Goal: Transaction & Acquisition: Purchase product/service

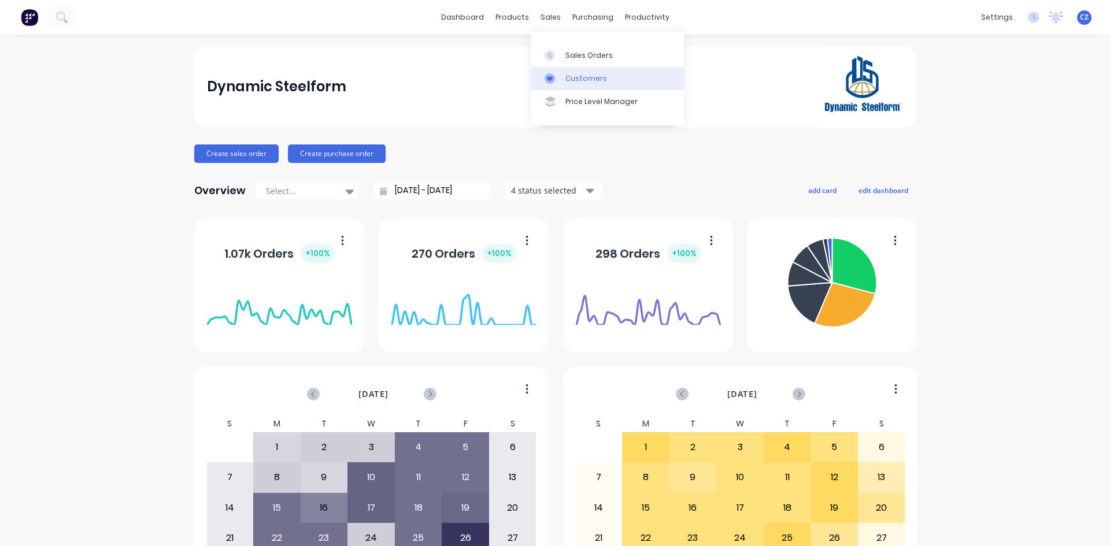
click at [562, 79] on link "Customers" at bounding box center [607, 78] width 153 height 23
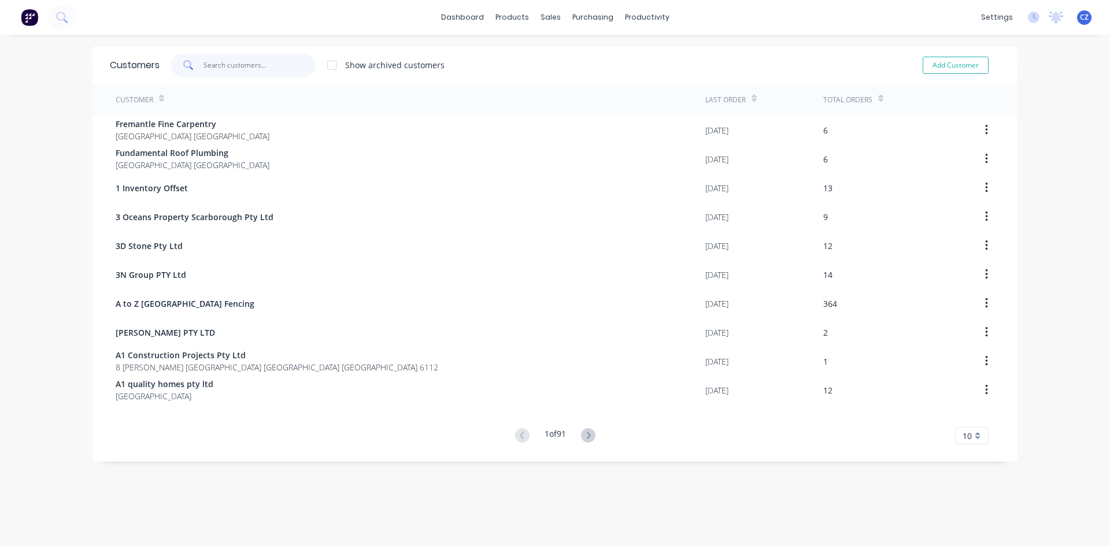
click at [230, 65] on input "text" at bounding box center [259, 65] width 113 height 23
type input "q"
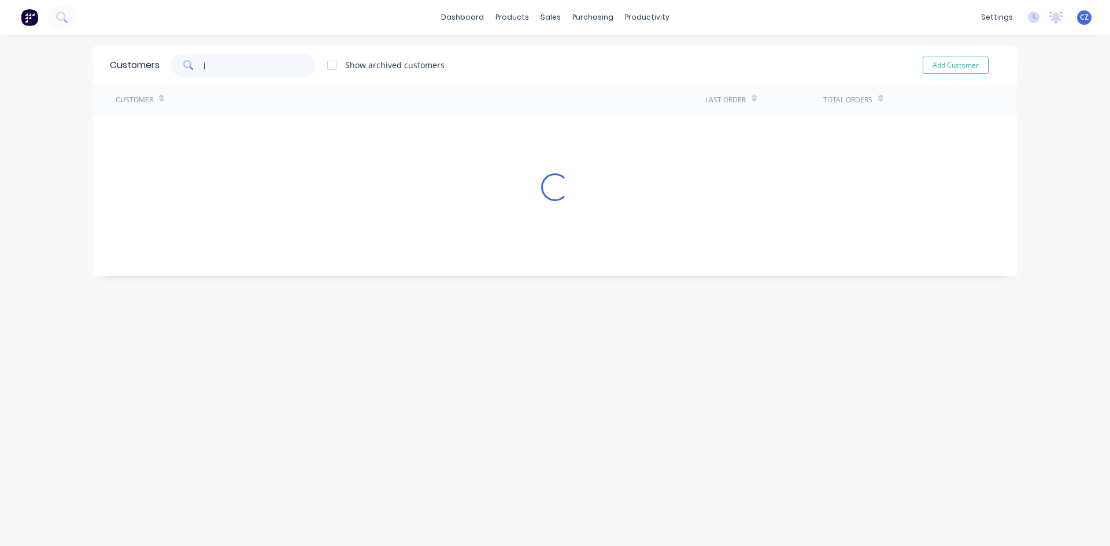
type input "jq"
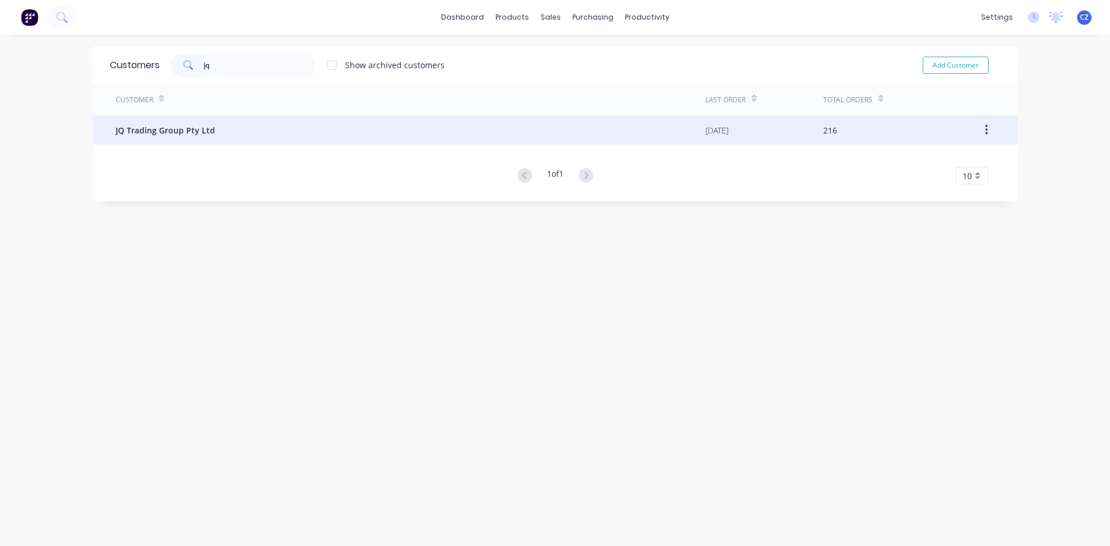
click at [209, 127] on div "JQ Trading Group Pty Ltd" at bounding box center [411, 130] width 590 height 29
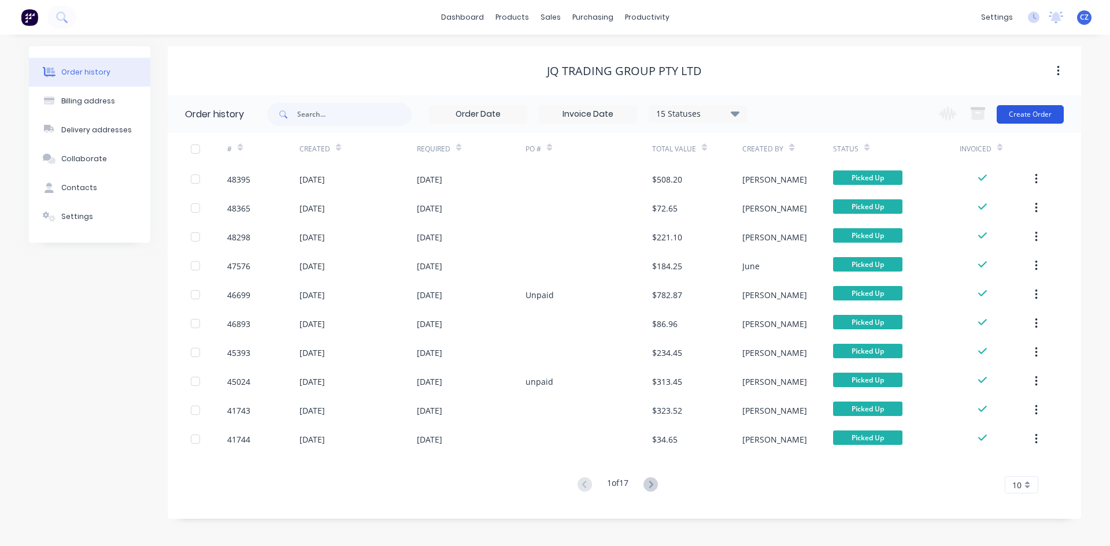
click at [1037, 108] on button "Create Order" at bounding box center [1030, 114] width 67 height 18
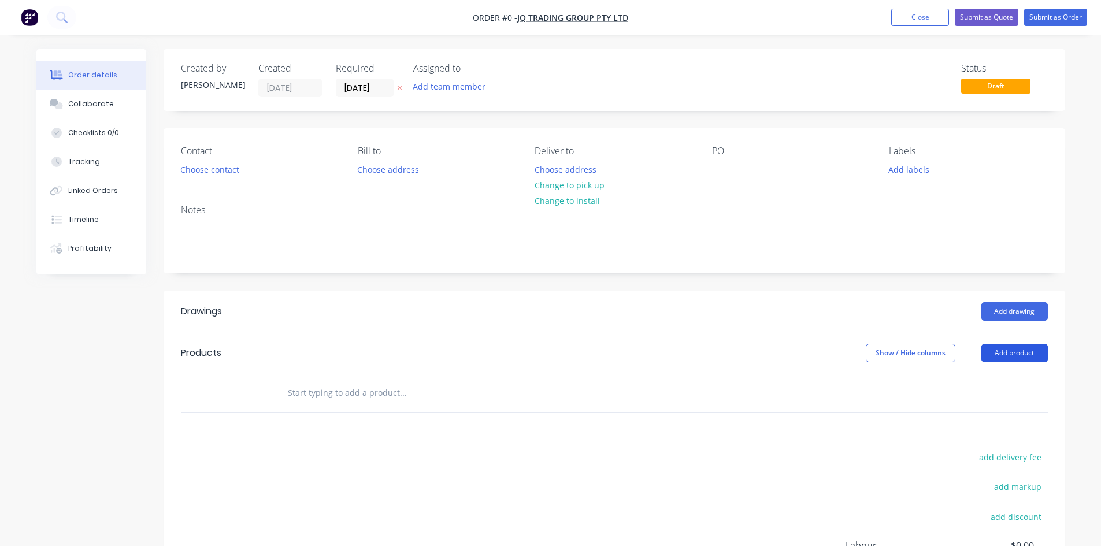
click at [1008, 346] on button "Add product" at bounding box center [1015, 353] width 66 height 18
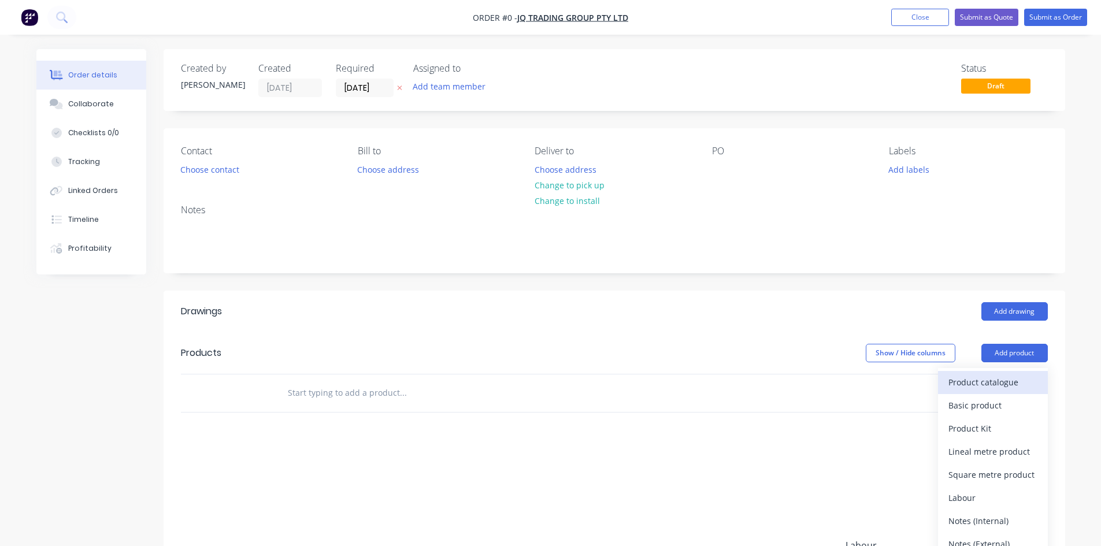
click at [997, 387] on div "Product catalogue" at bounding box center [993, 382] width 89 height 17
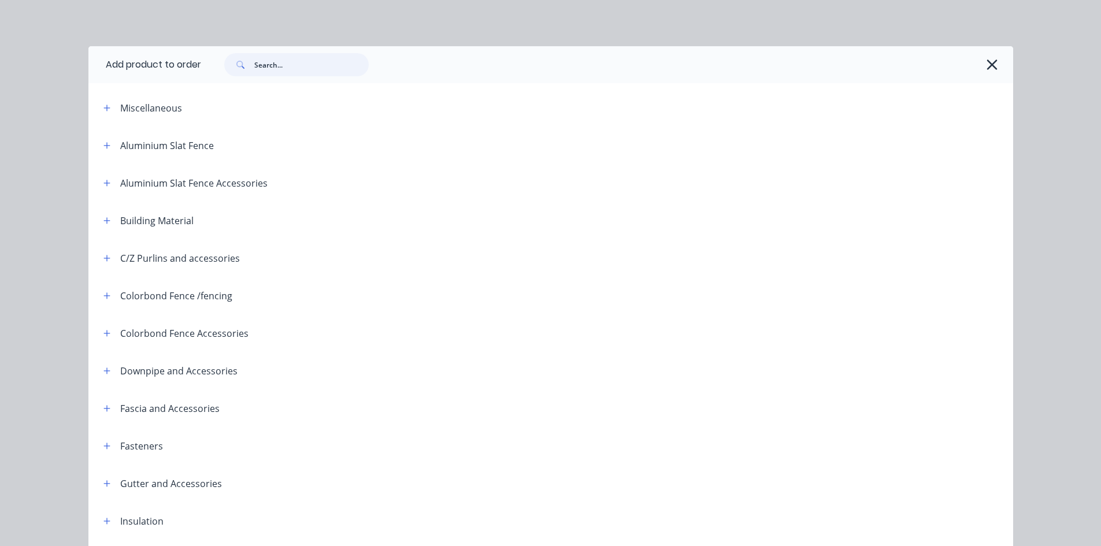
click at [254, 73] on input "text" at bounding box center [311, 64] width 114 height 23
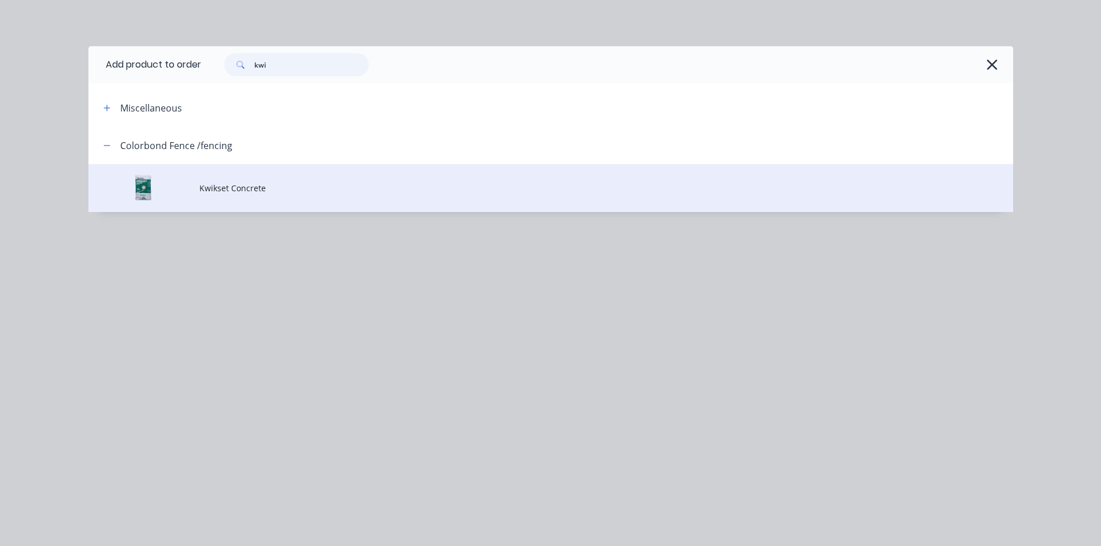
type input "kwi"
click at [254, 191] on span "Kwikset Concrete" at bounding box center [524, 188] width 651 height 12
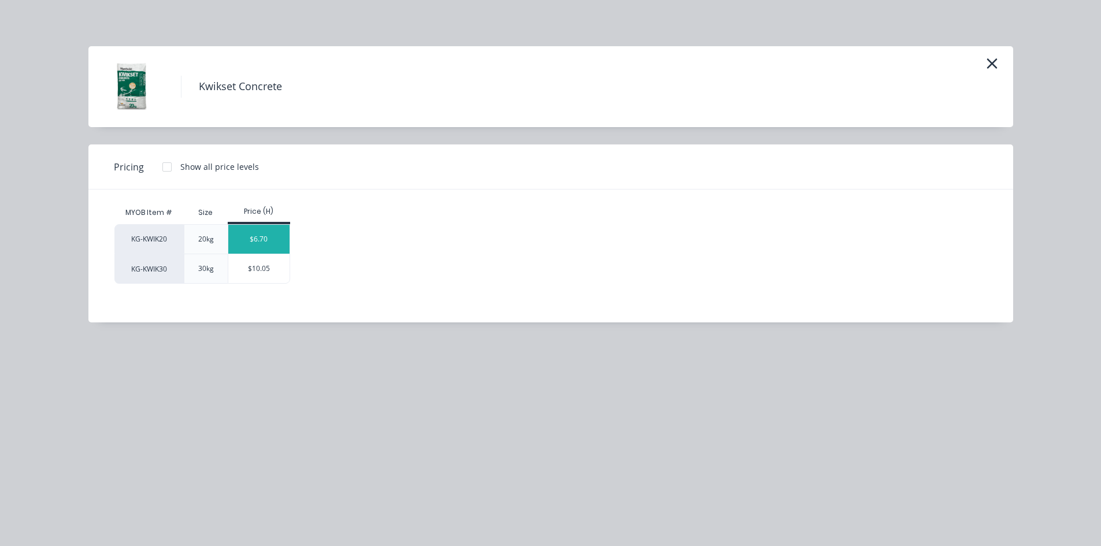
click at [274, 236] on div "$6.70" at bounding box center [259, 239] width 62 height 29
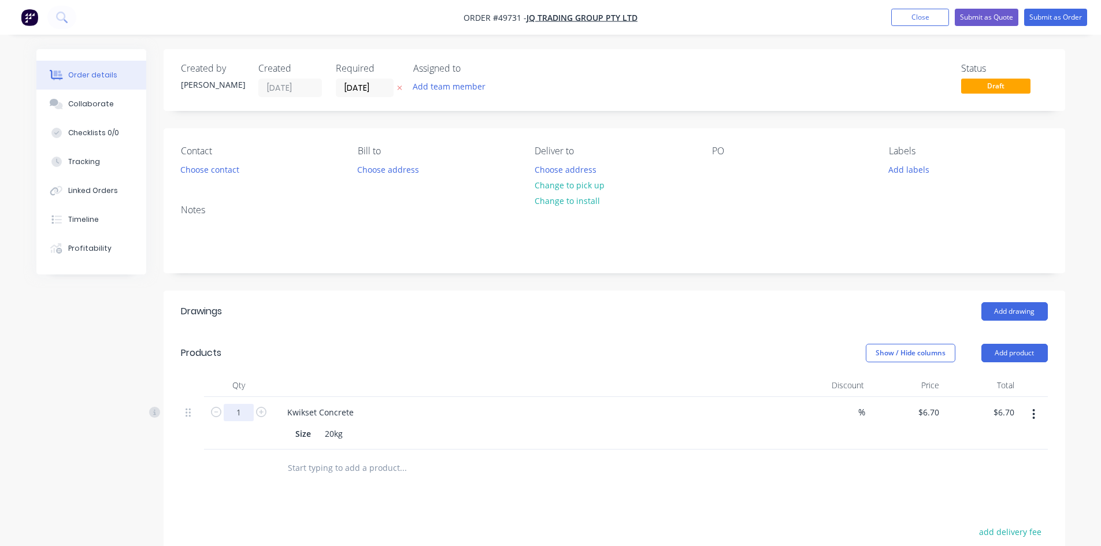
click at [247, 413] on input "1" at bounding box center [239, 412] width 30 height 17
type input "30"
type input "$201.00"
click at [617, 325] on header "Drawings Add drawing" at bounding box center [615, 312] width 902 height 42
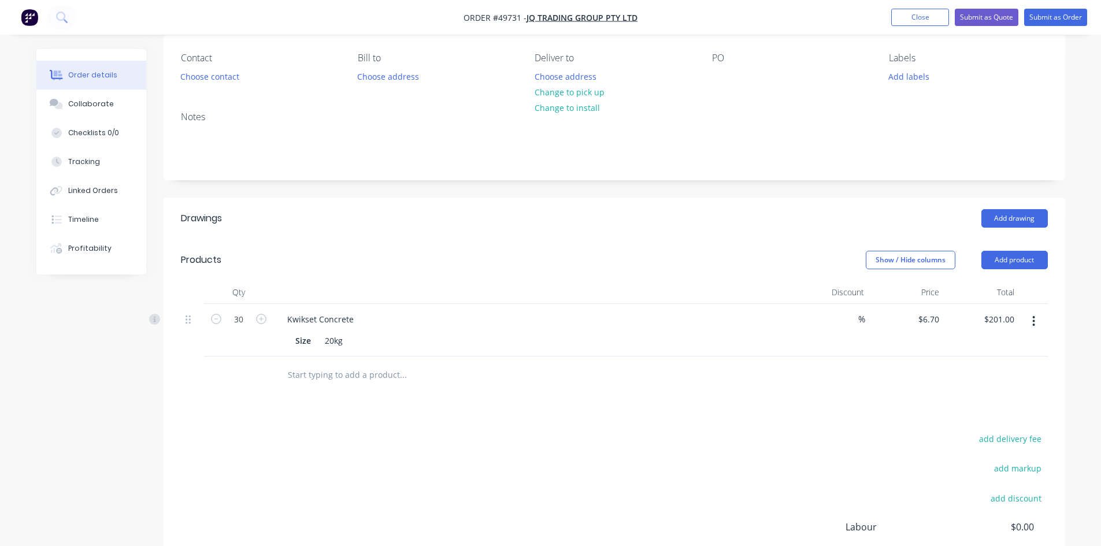
scroll to position [210, 0]
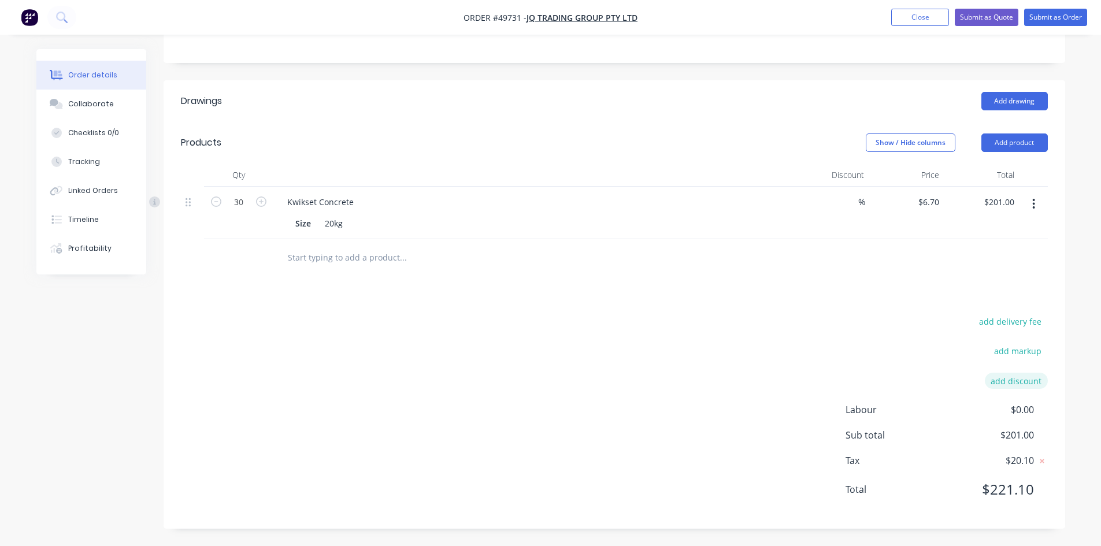
click at [1023, 380] on button "add discount" at bounding box center [1016, 381] width 63 height 16
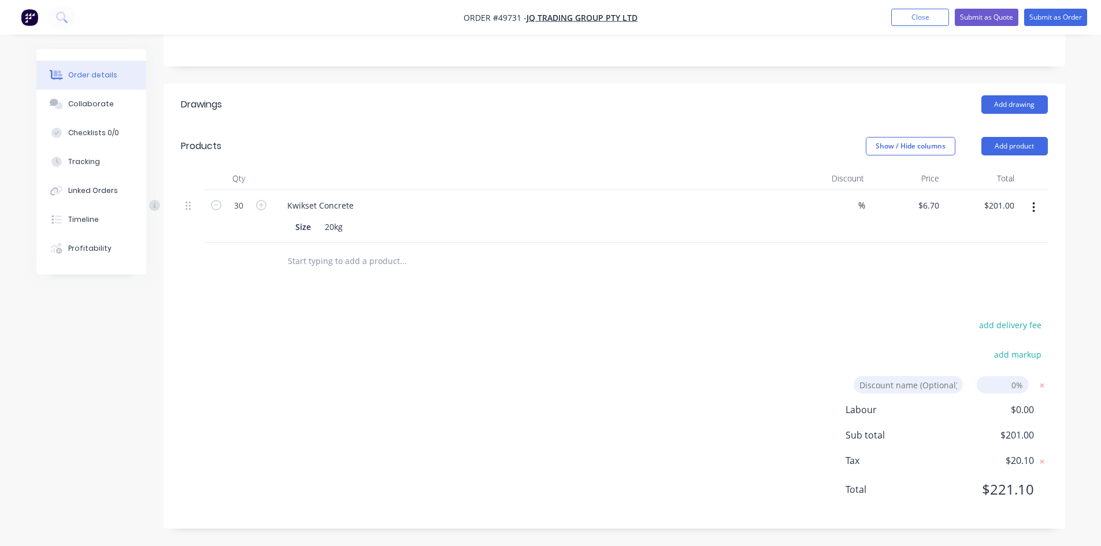
drag, startPoint x: 1021, startPoint y: 383, endPoint x: 1018, endPoint y: 393, distance: 11.0
click at [1021, 383] on input at bounding box center [1003, 384] width 52 height 17
type input "7"
click at [789, 306] on div "Drawings Add drawing Products Show / Hide columns Add product Qty Discount Pric…" at bounding box center [615, 307] width 902 height 446
click at [649, 441] on div "add delivery fee add markup Discount name (Optional) 7 7 0% Labour $0.00 Sub to…" at bounding box center [614, 414] width 867 height 195
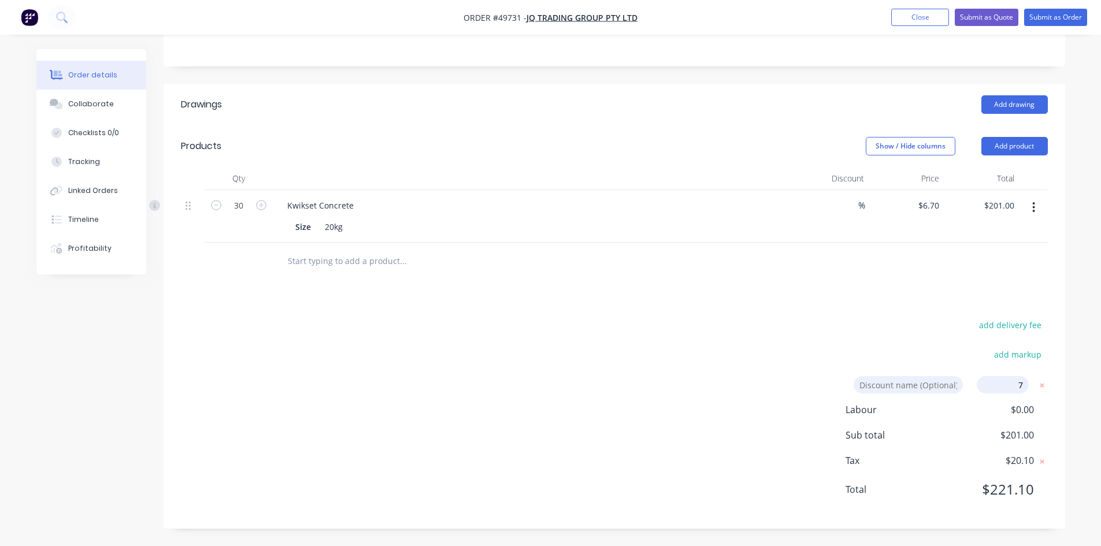
click at [624, 360] on div "add delivery fee add markup Discount name (Optional) 7 7 0% Labour $0.00 Sub to…" at bounding box center [614, 414] width 867 height 195
click at [995, 380] on input "7" at bounding box center [1003, 384] width 52 height 17
click input "submit" at bounding box center [0, 0] width 0 height 0
click at [1004, 139] on button "Add product" at bounding box center [1015, 146] width 66 height 18
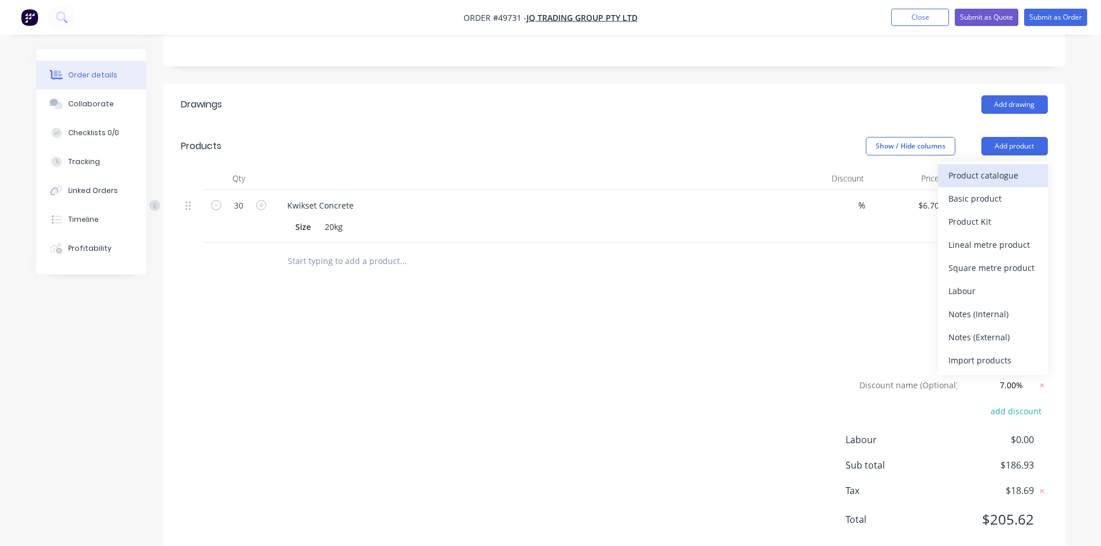
click at [1004, 175] on div "Product catalogue" at bounding box center [993, 175] width 89 height 17
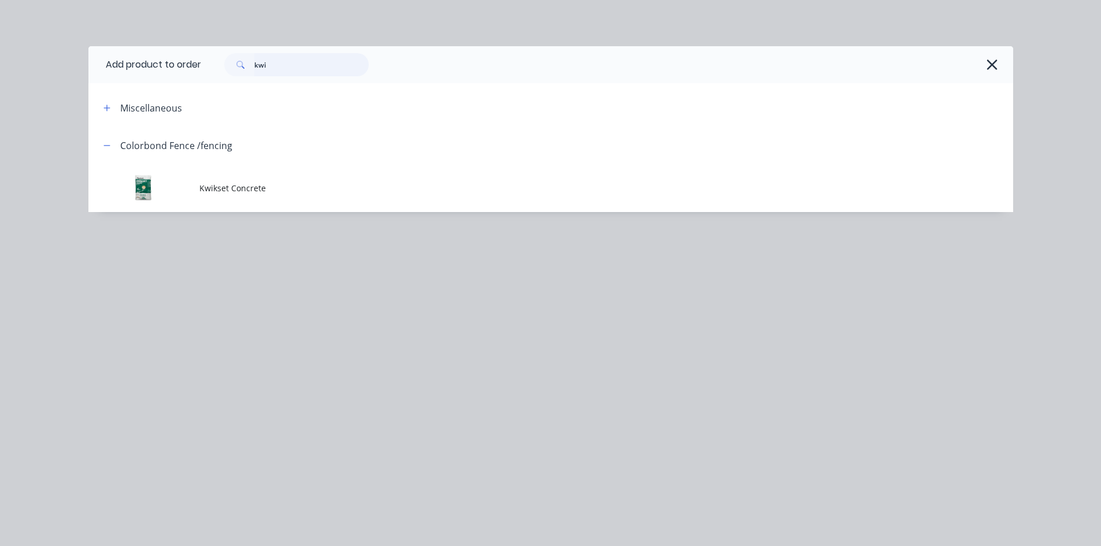
click at [302, 58] on input "kwi" at bounding box center [311, 64] width 114 height 23
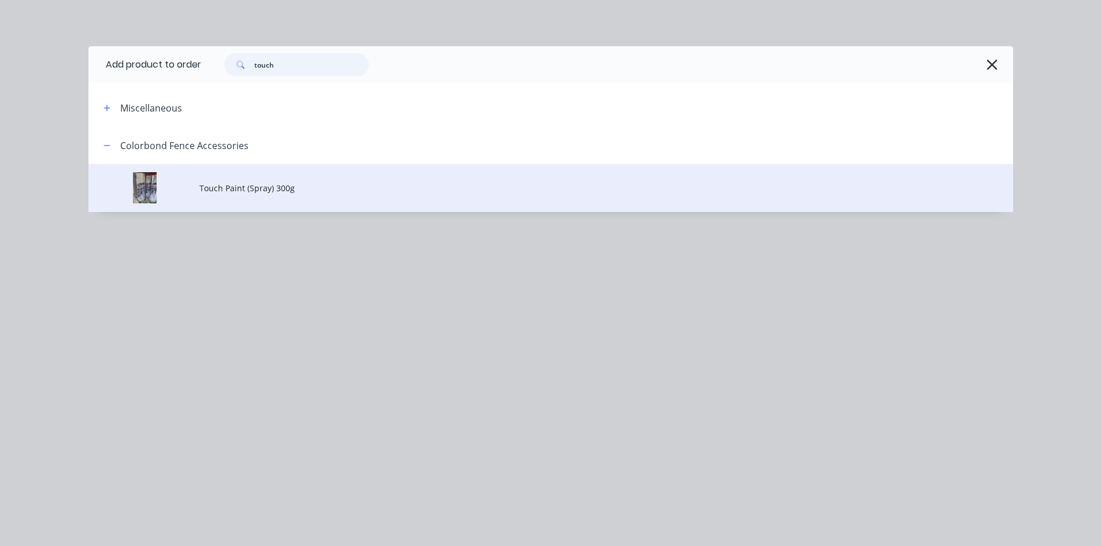
type input "touch"
click at [249, 191] on span "Touch Paint (Spray) 300g" at bounding box center [524, 188] width 651 height 12
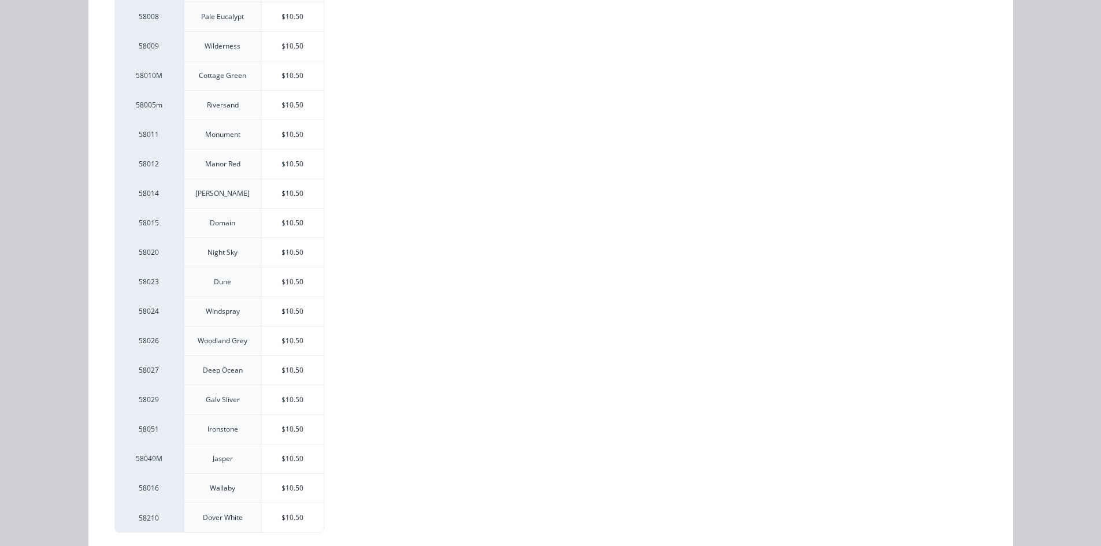
scroll to position [420, 0]
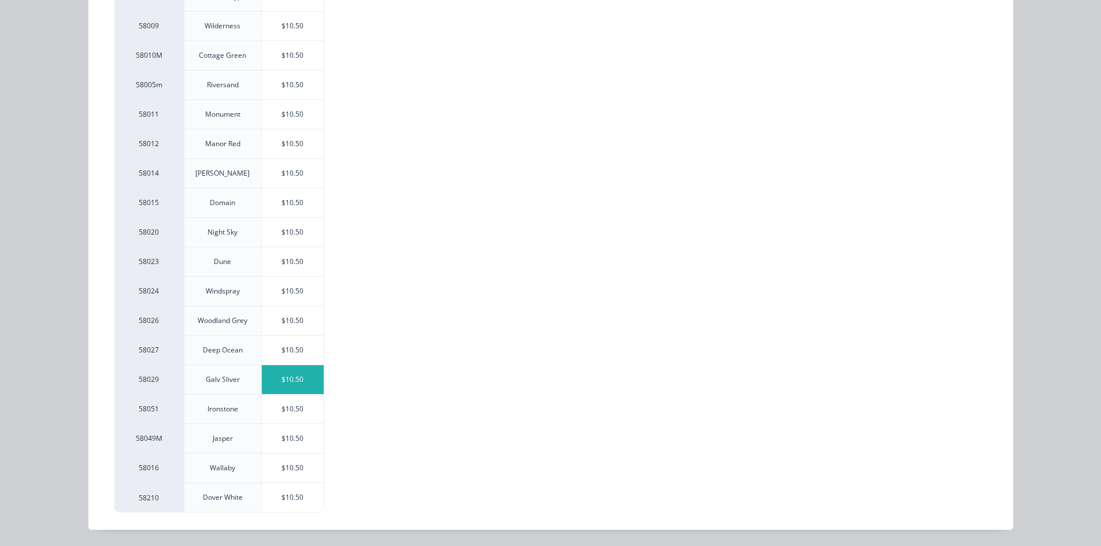
click at [309, 382] on div "$10.50" at bounding box center [293, 379] width 62 height 29
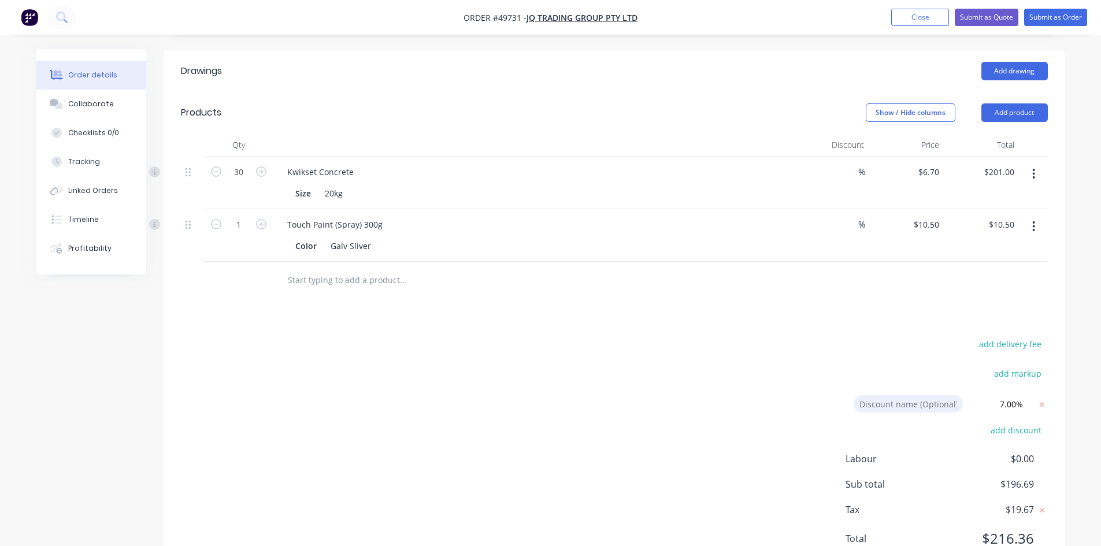
scroll to position [290, 0]
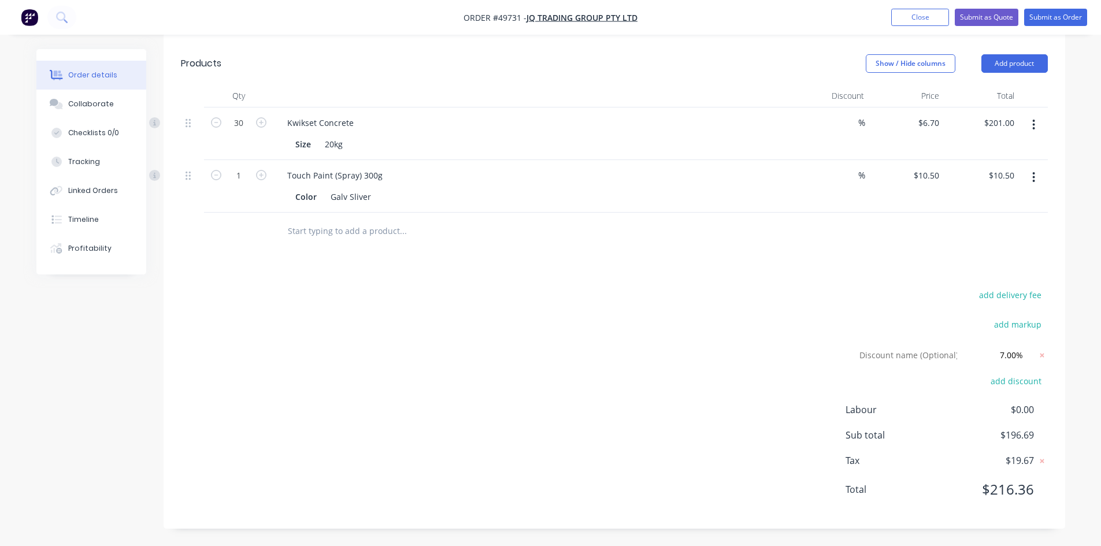
click at [815, 294] on div "add delivery fee add markup Discount name (Optional) 7.00% 7.00% 0% add discoun…" at bounding box center [614, 399] width 867 height 224
click at [1039, 20] on button "Submit as Order" at bounding box center [1055, 17] width 63 height 17
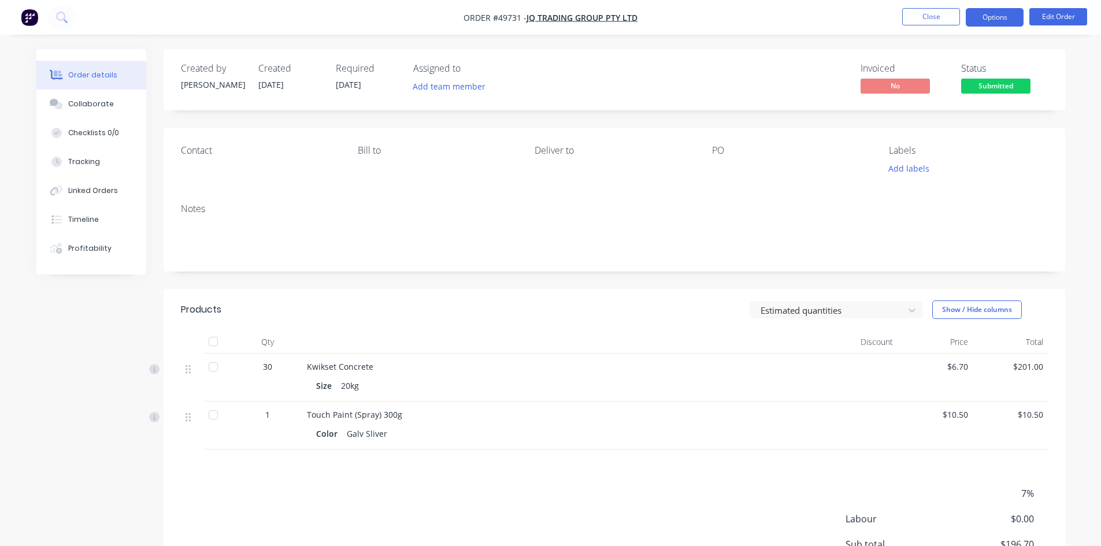
click at [1001, 21] on button "Options" at bounding box center [995, 17] width 58 height 18
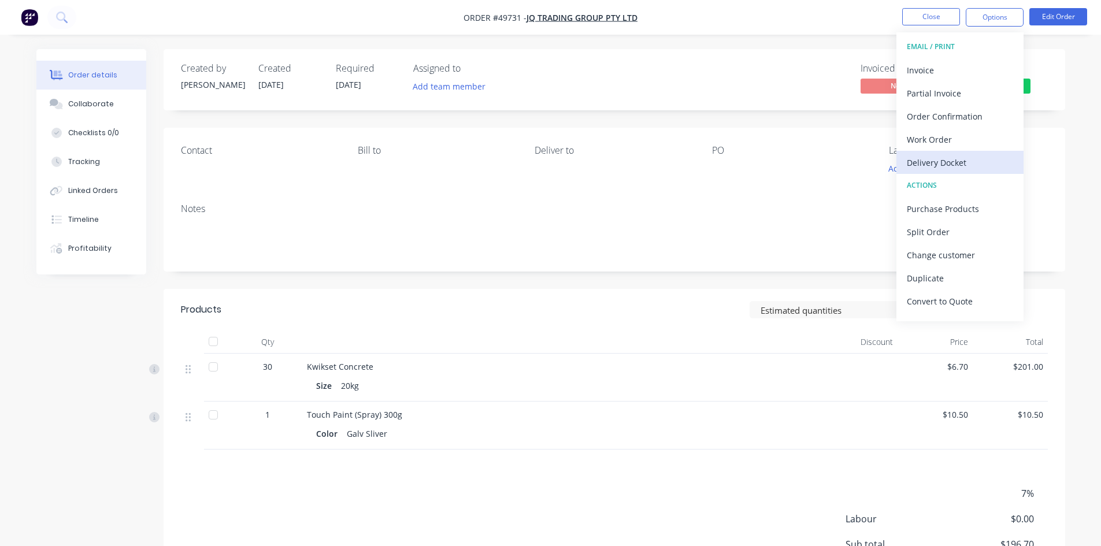
click at [976, 157] on div "Delivery Docket" at bounding box center [960, 162] width 106 height 17
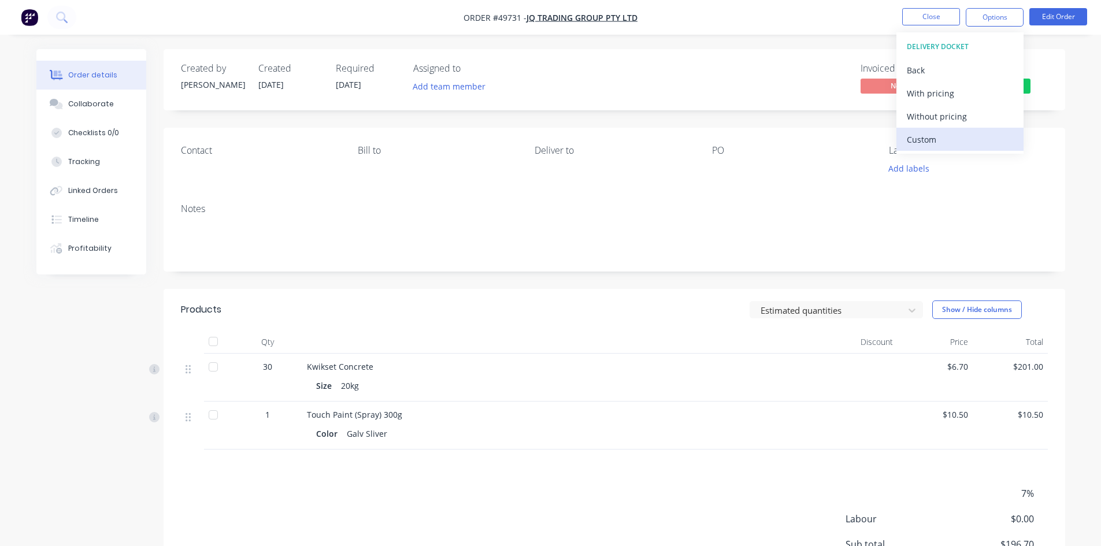
click at [927, 136] on div "Custom" at bounding box center [960, 139] width 106 height 17
click at [934, 121] on div "Without pricing" at bounding box center [960, 116] width 106 height 17
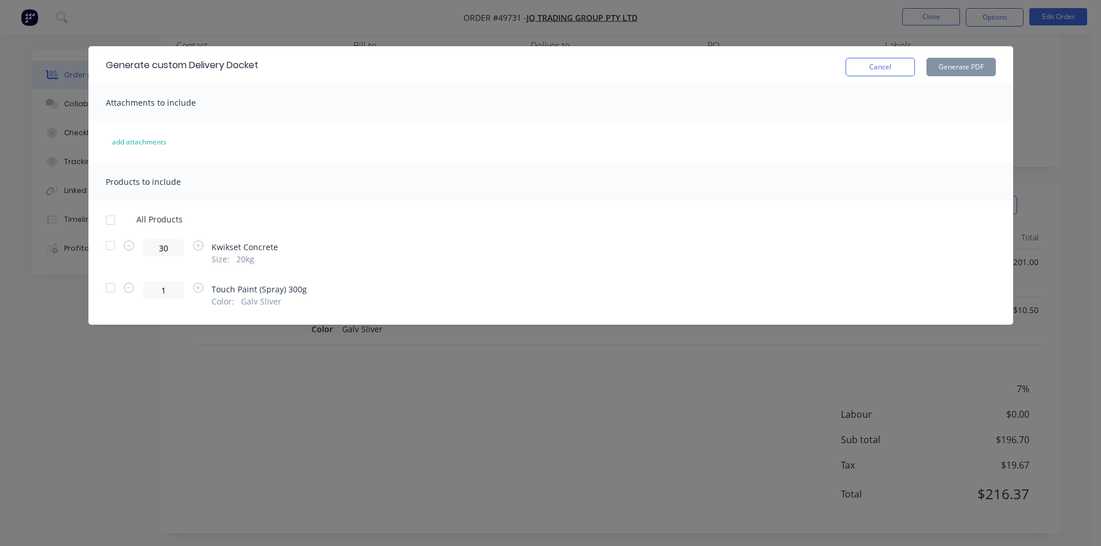
scroll to position [109, 0]
click at [114, 250] on div at bounding box center [110, 245] width 23 height 23
click at [968, 66] on button "Generate PDF" at bounding box center [961, 67] width 69 height 18
drag, startPoint x: 108, startPoint y: 246, endPoint x: 313, endPoint y: 223, distance: 207.2
click at [110, 245] on div at bounding box center [110, 245] width 23 height 23
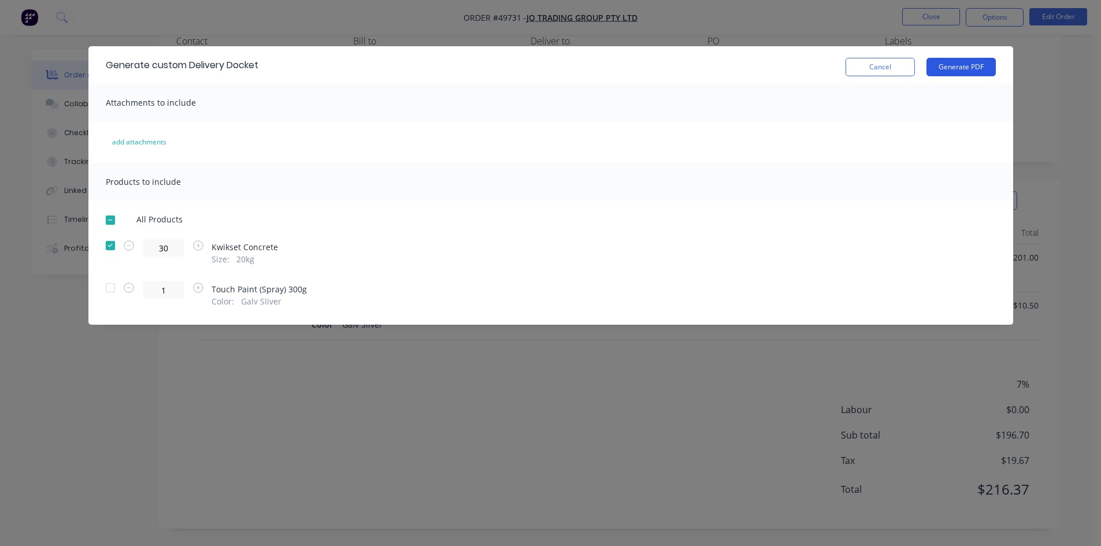
click at [950, 64] on button "Generate PDF" at bounding box center [961, 67] width 69 height 18
click at [890, 66] on button "Cancel" at bounding box center [880, 67] width 69 height 18
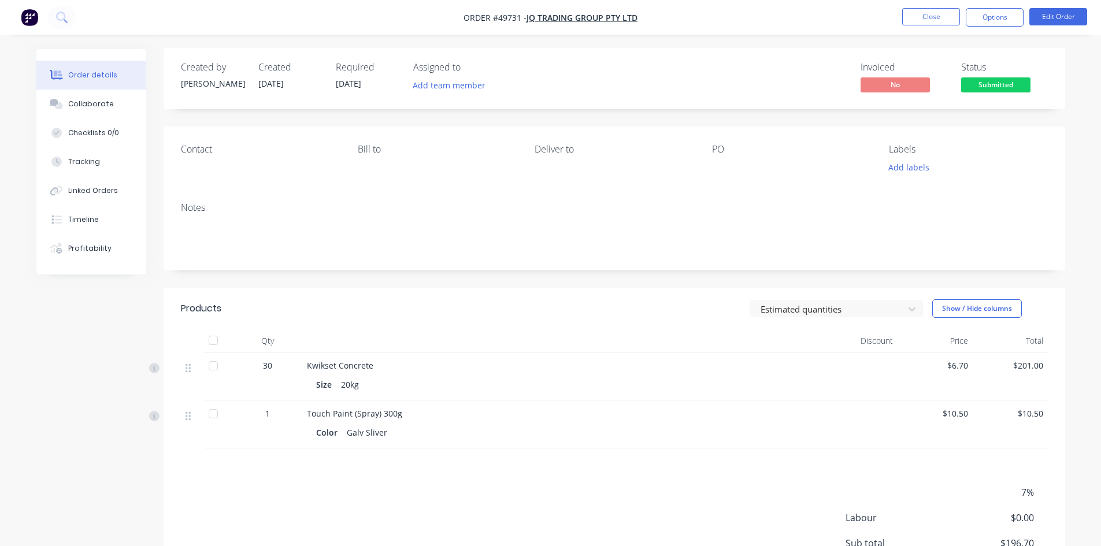
scroll to position [0, 0]
click at [970, 92] on span "Submitted" at bounding box center [995, 86] width 69 height 14
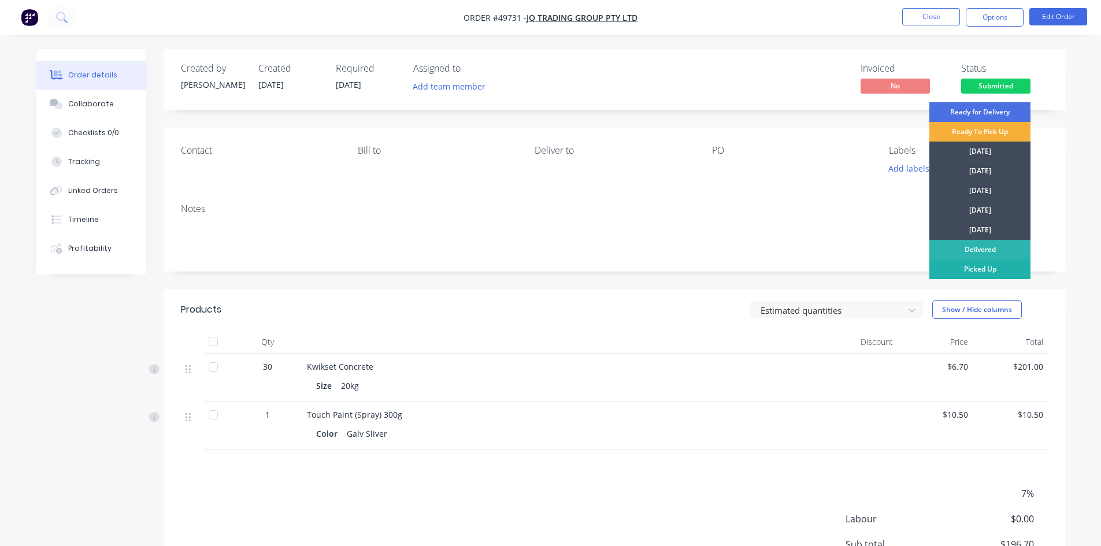
click at [942, 273] on div "Picked Up" at bounding box center [980, 270] width 101 height 20
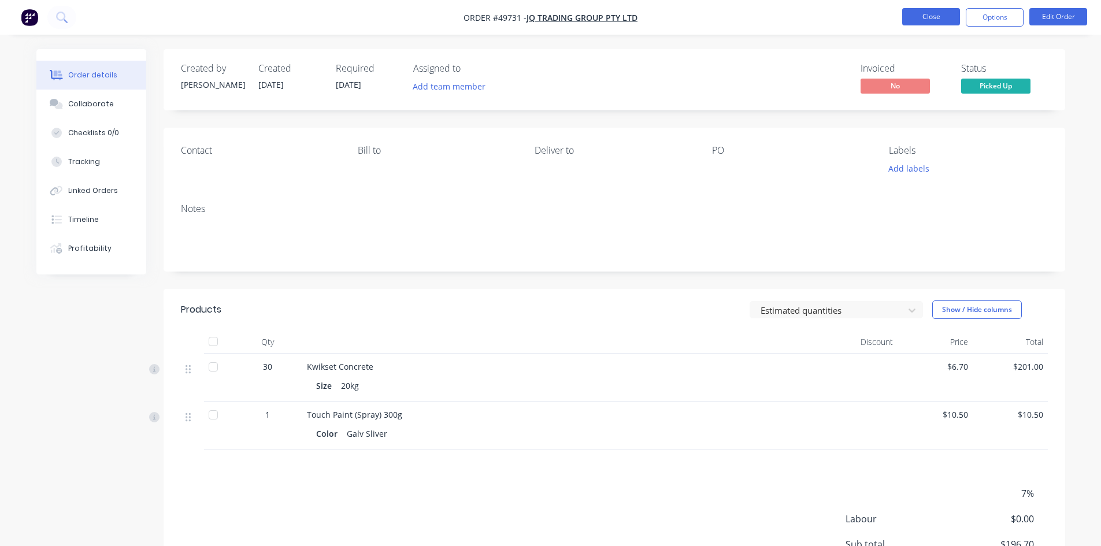
click at [913, 16] on button "Close" at bounding box center [931, 16] width 58 height 17
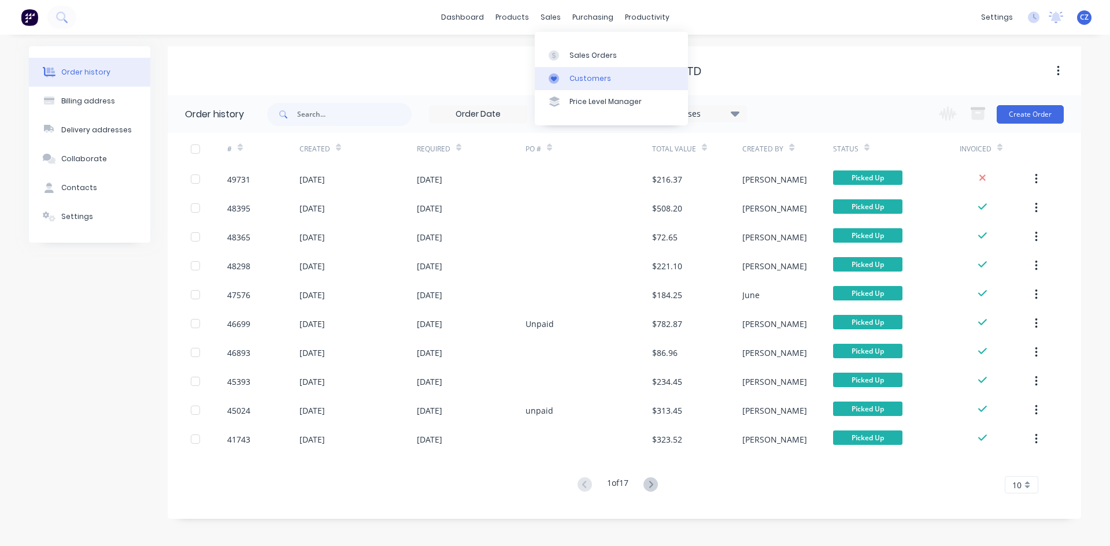
click at [579, 74] on div "Customers" at bounding box center [590, 78] width 42 height 10
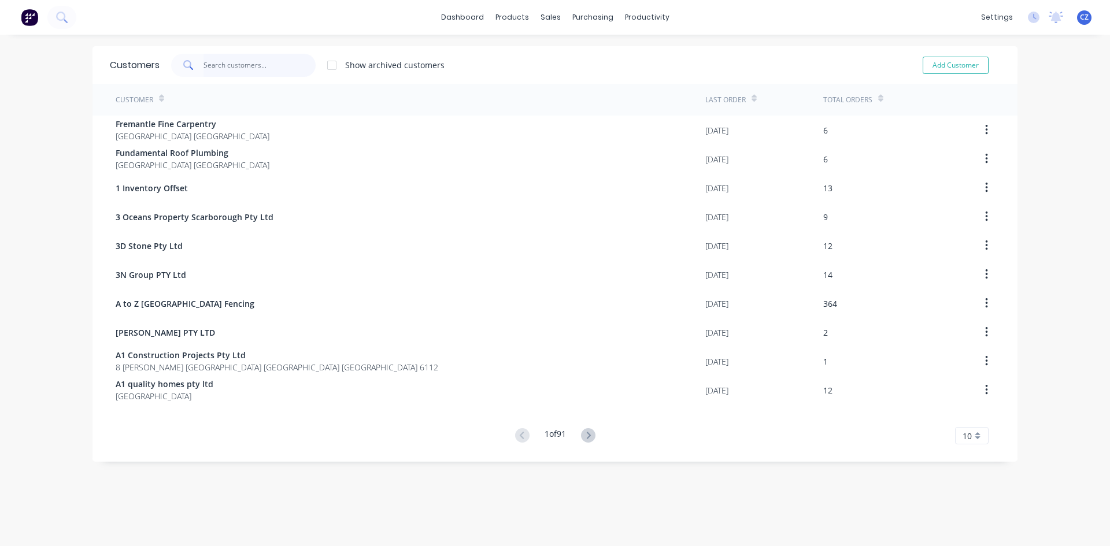
click at [262, 67] on input "text" at bounding box center [259, 65] width 113 height 23
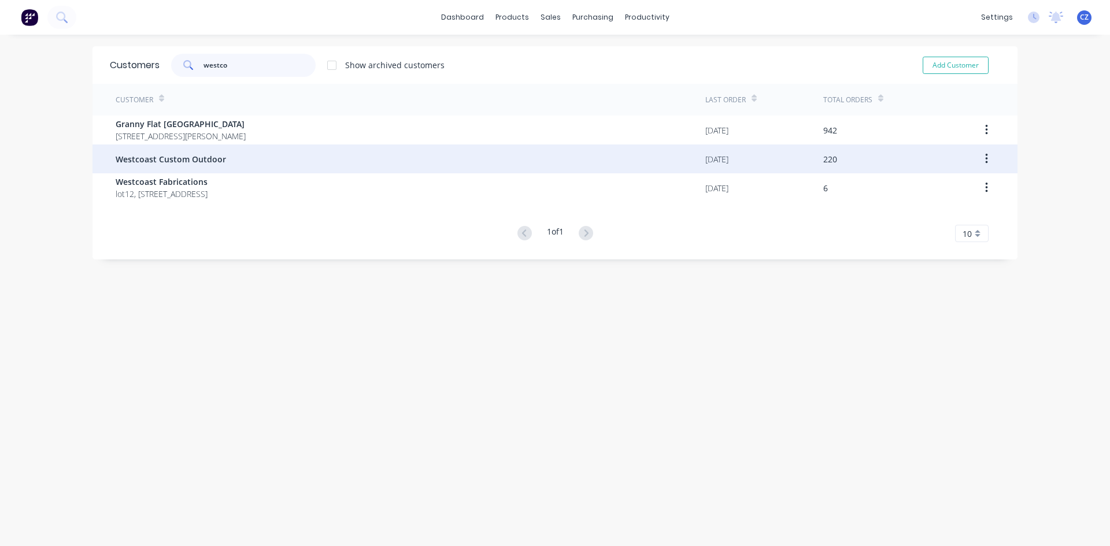
type input "westco"
click at [237, 164] on div "Westcoast Custom Outdoor" at bounding box center [411, 159] width 590 height 29
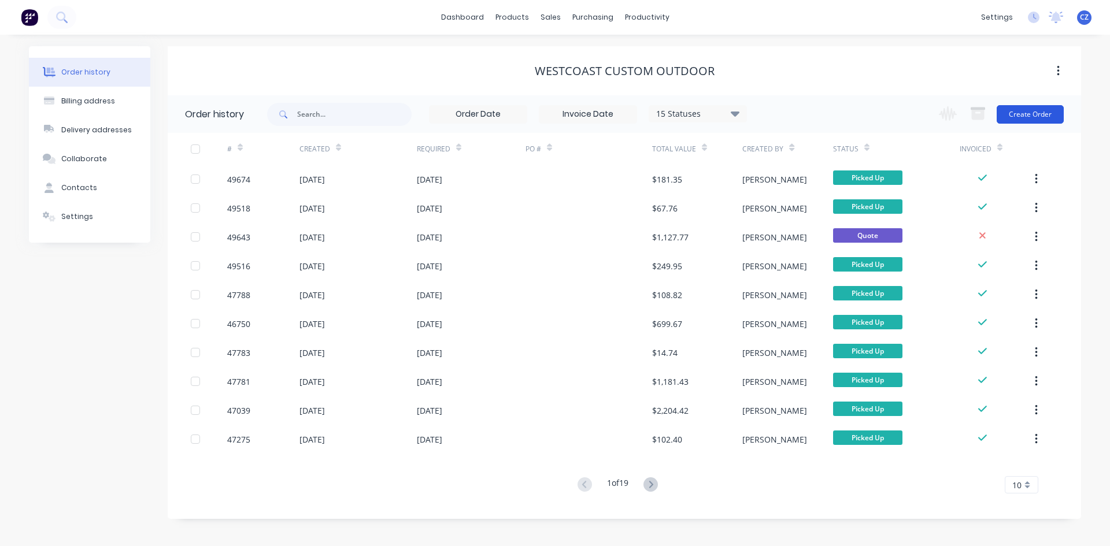
click at [1015, 119] on button "Create Order" at bounding box center [1030, 114] width 67 height 18
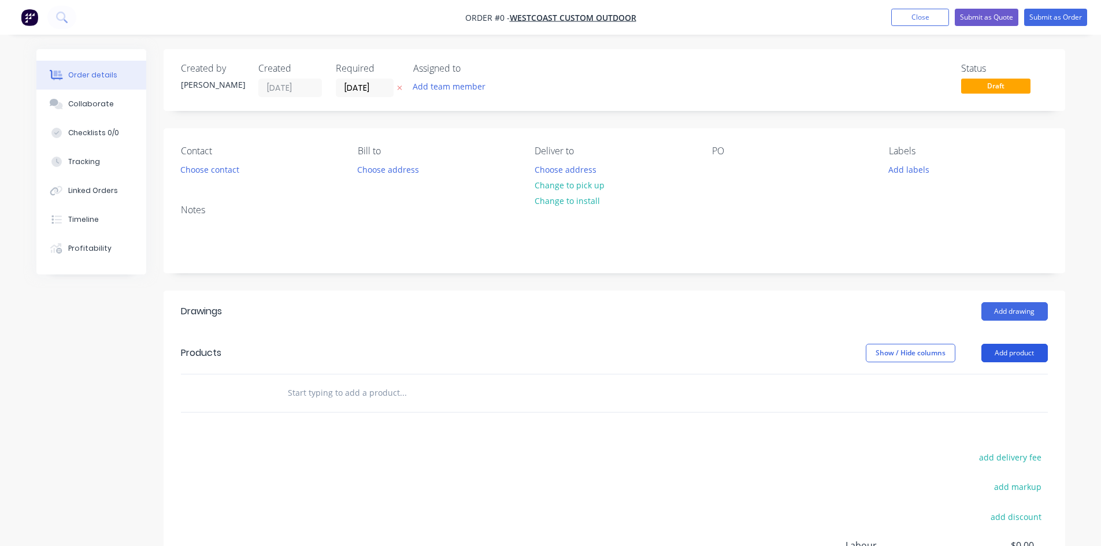
click at [1026, 358] on button "Add product" at bounding box center [1015, 353] width 66 height 18
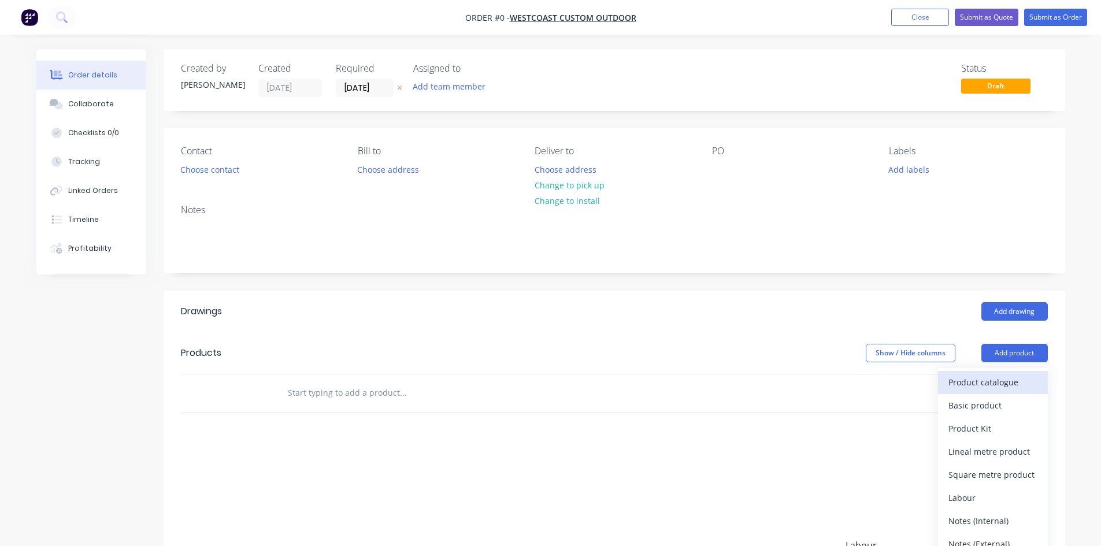
click at [1002, 386] on div "Product catalogue" at bounding box center [993, 382] width 89 height 17
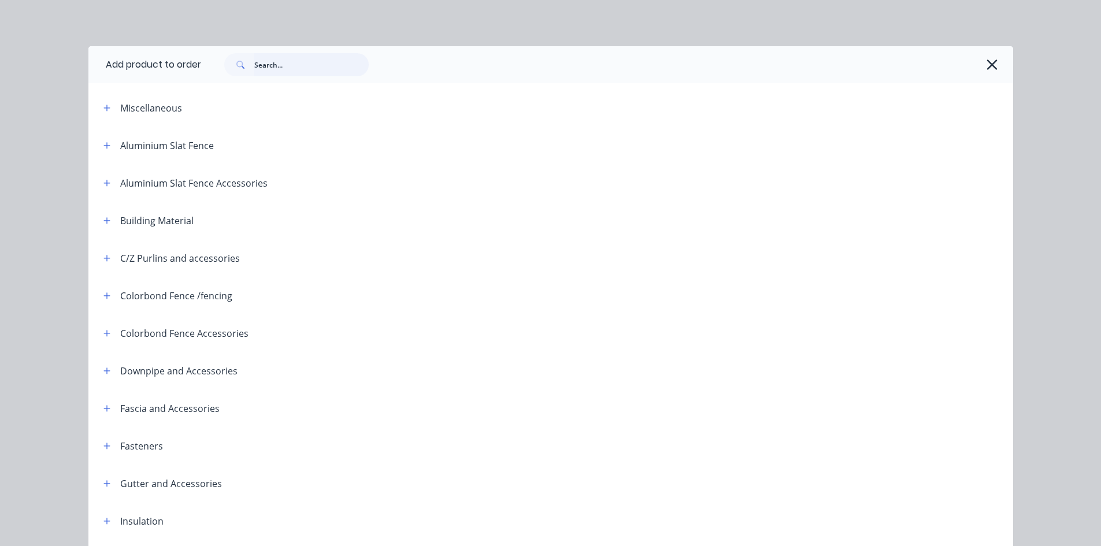
click at [312, 64] on input "text" at bounding box center [311, 64] width 114 height 23
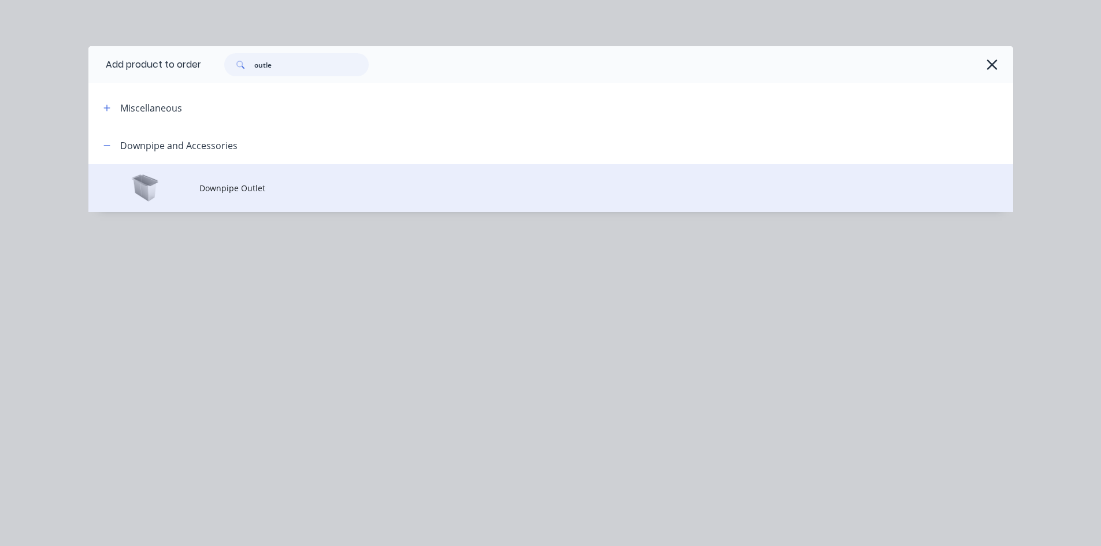
type input "outle"
click at [264, 181] on td "Downpipe Outlet" at bounding box center [606, 188] width 814 height 48
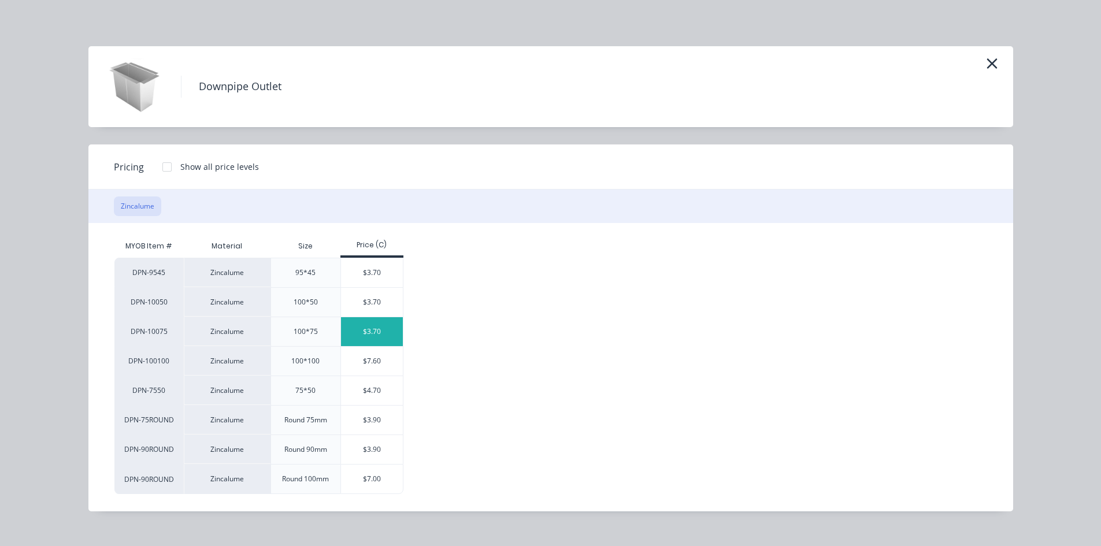
click at [382, 332] on div "$3.70" at bounding box center [372, 331] width 62 height 29
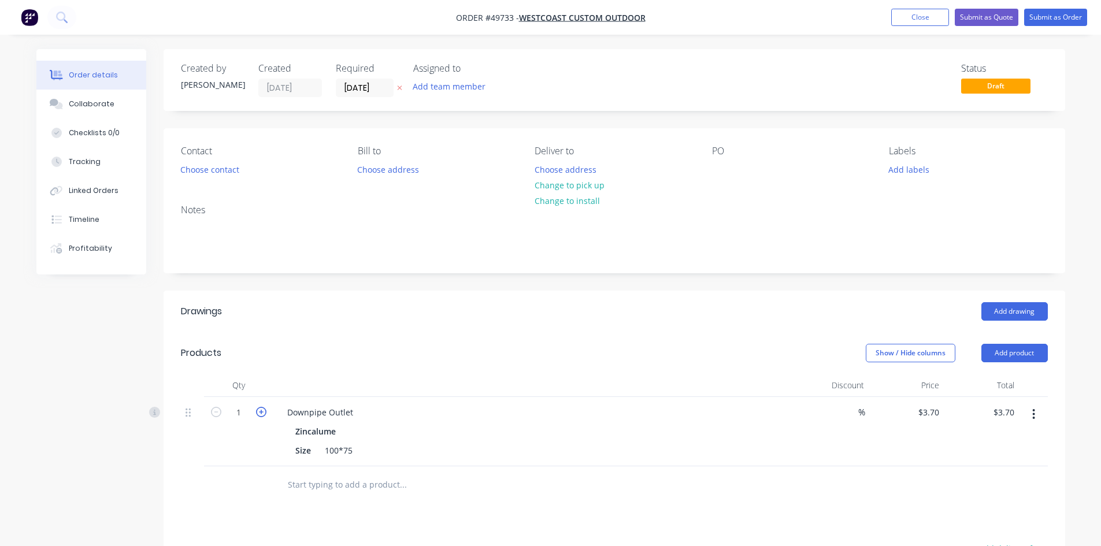
click at [260, 414] on icon "button" at bounding box center [261, 412] width 10 height 10
type input "2"
type input "$7.40"
click at [260, 413] on icon "button" at bounding box center [261, 412] width 10 height 10
type input "3"
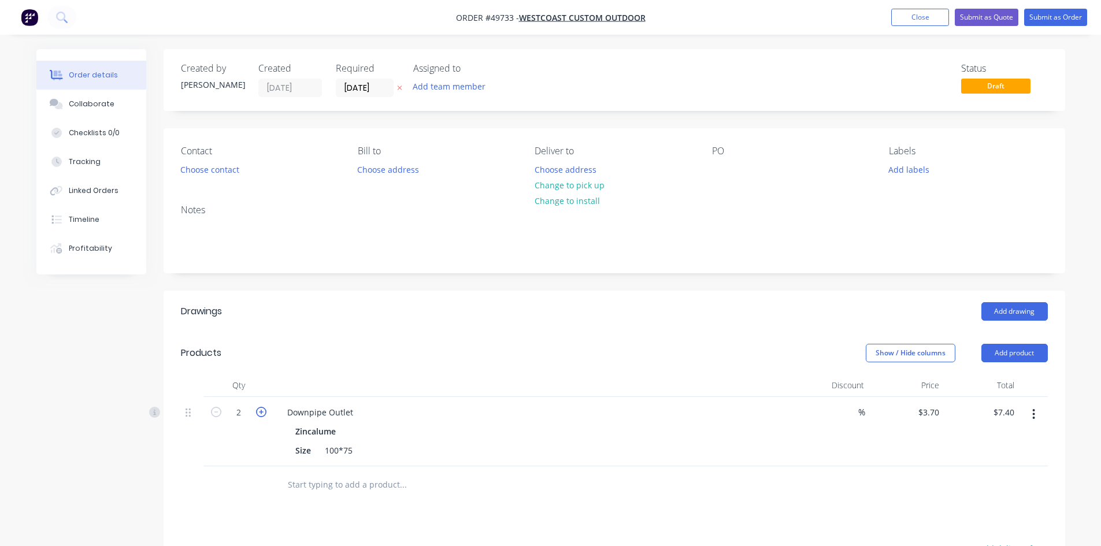
type input "$11.10"
click at [451, 376] on div at bounding box center [533, 385] width 520 height 23
click at [1000, 358] on button "Add product" at bounding box center [1015, 353] width 66 height 18
click at [1000, 385] on div "Product catalogue" at bounding box center [993, 382] width 89 height 17
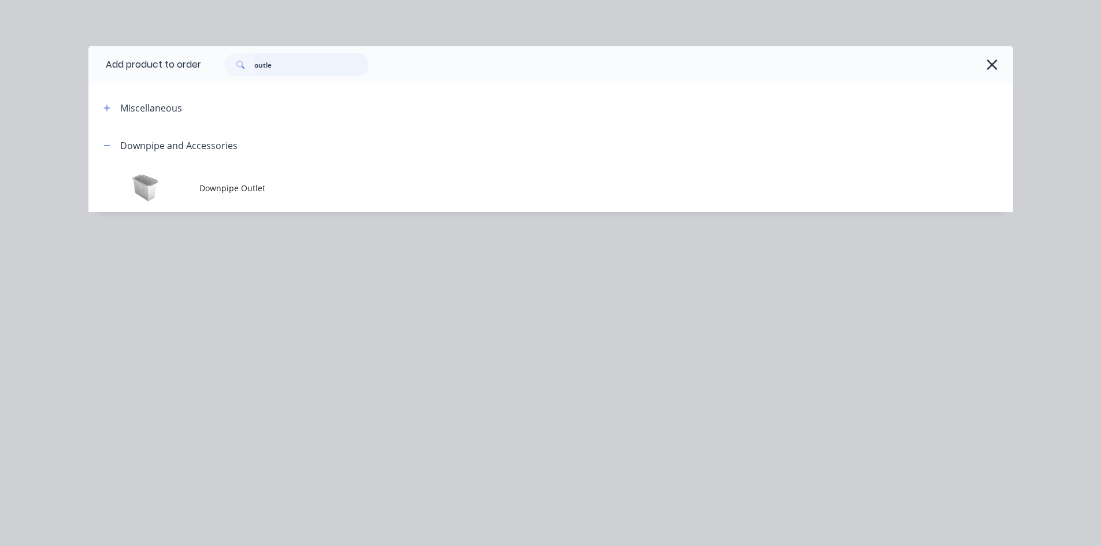
click at [304, 76] on input "outle" at bounding box center [311, 64] width 114 height 23
click at [304, 75] on input "outle" at bounding box center [311, 64] width 114 height 23
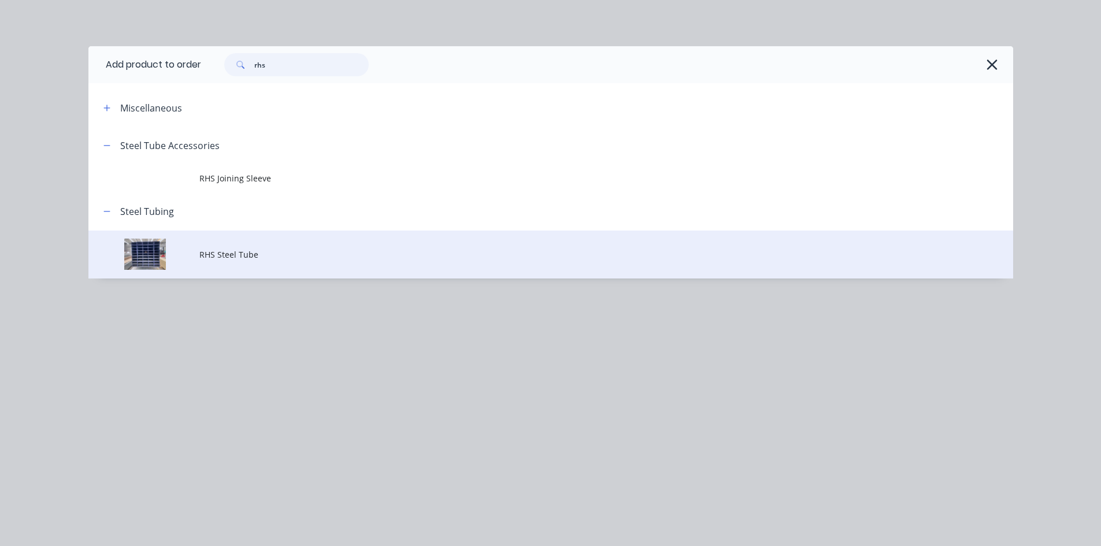
type input "rhs"
click at [245, 260] on span "RHS Steel Tube" at bounding box center [524, 255] width 651 height 12
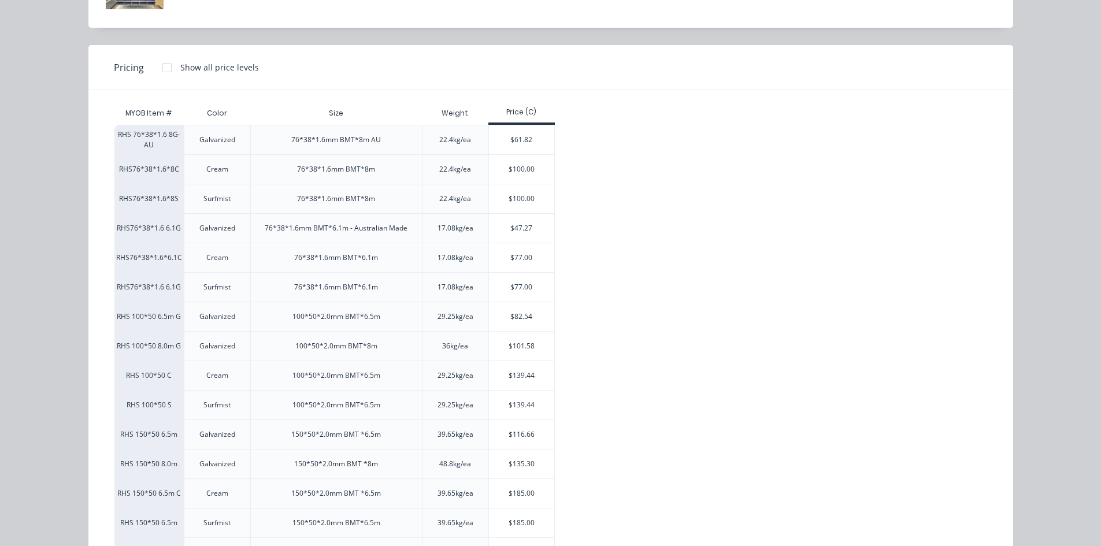
scroll to position [116, 0]
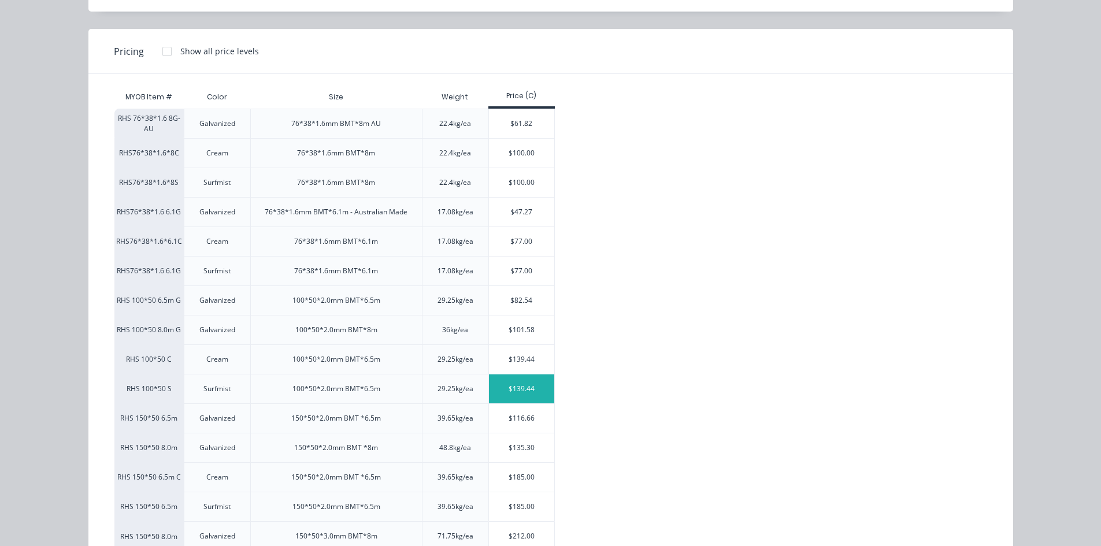
click at [517, 390] on div "$139.44" at bounding box center [521, 389] width 65 height 29
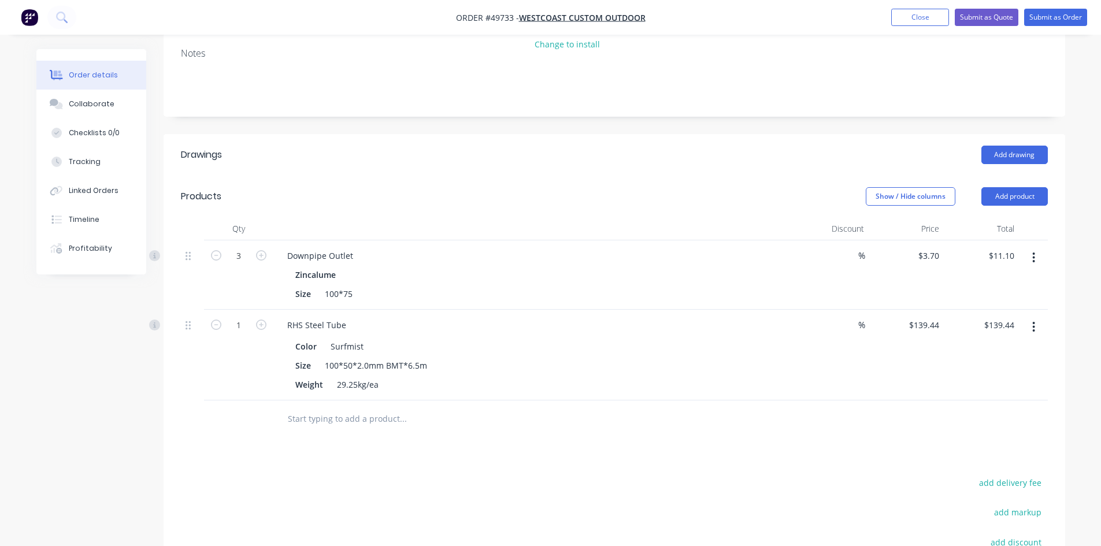
scroll to position [173, 0]
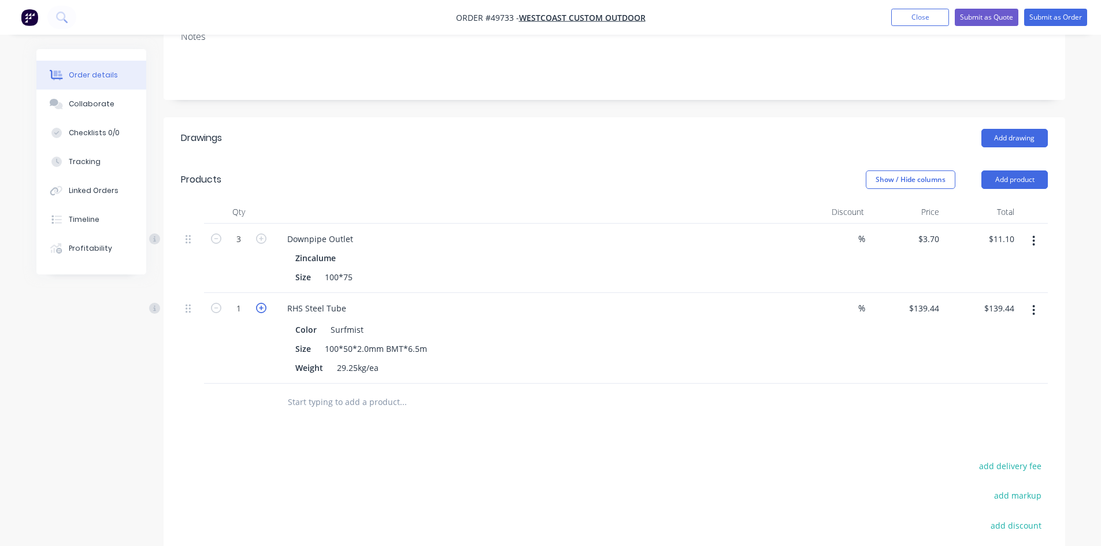
click at [258, 308] on icon "button" at bounding box center [261, 308] width 10 height 10
type input "2"
type input "$278.88"
click at [1004, 184] on button "Add product" at bounding box center [1015, 180] width 66 height 18
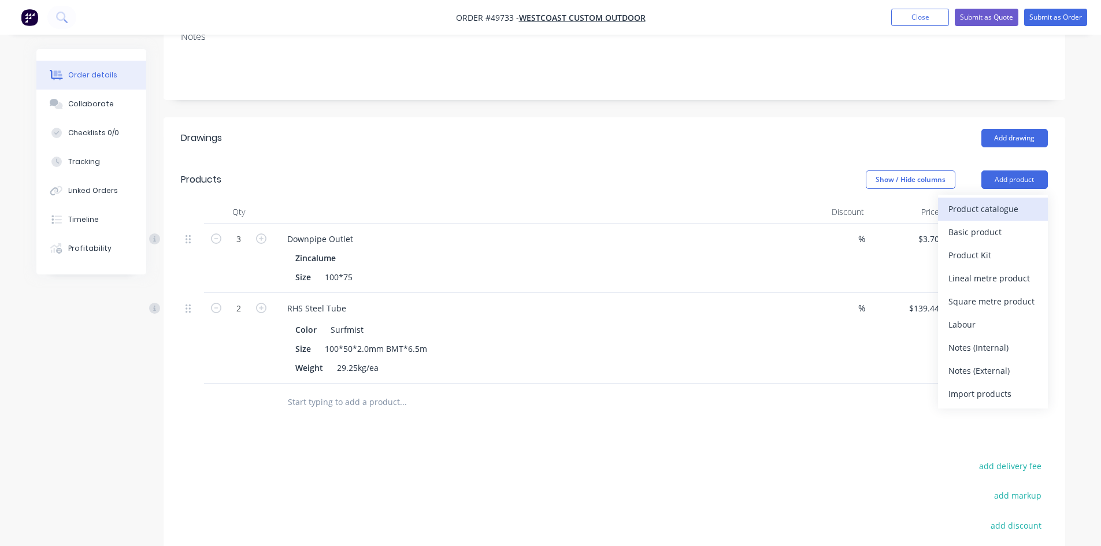
click at [1008, 208] on div "Product catalogue" at bounding box center [993, 209] width 89 height 17
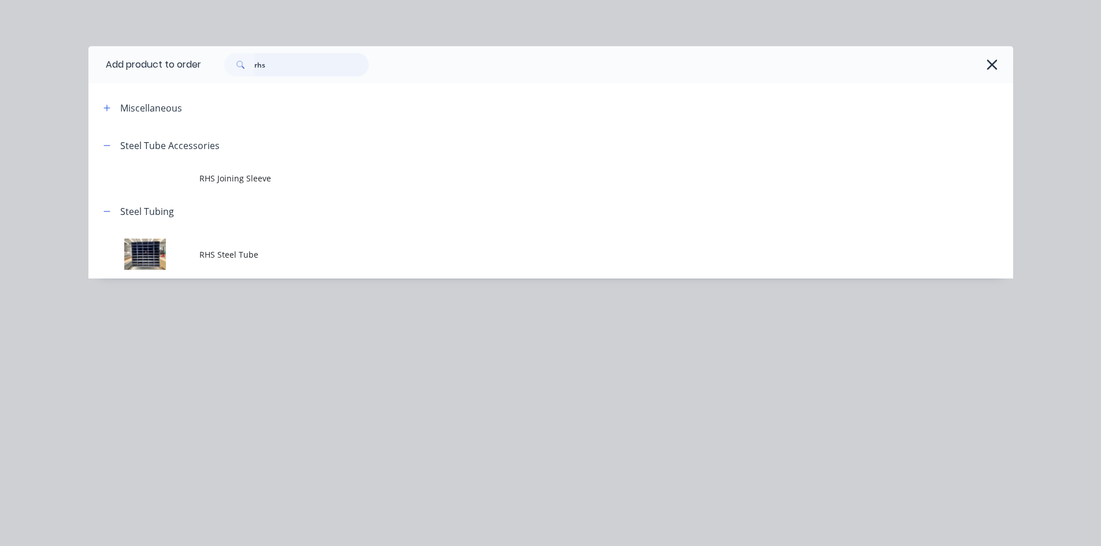
click at [314, 73] on input "rhs" at bounding box center [311, 64] width 114 height 23
click at [314, 72] on input "rhs" at bounding box center [311, 64] width 114 height 23
click at [313, 72] on input "rhs" at bounding box center [311, 64] width 114 height 23
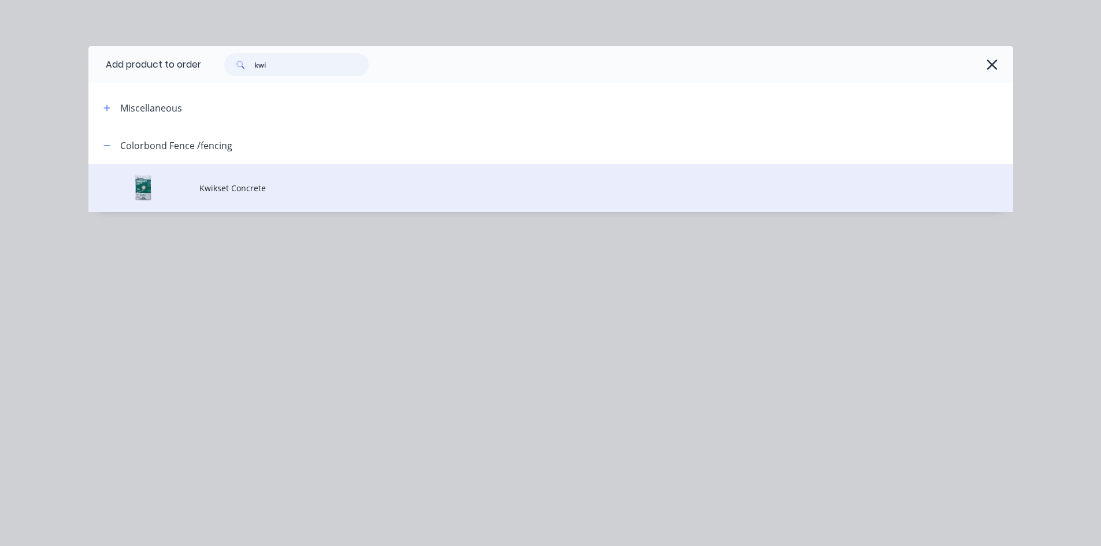
type input "kwi"
click at [265, 180] on td "Kwikset Concrete" at bounding box center [606, 188] width 814 height 48
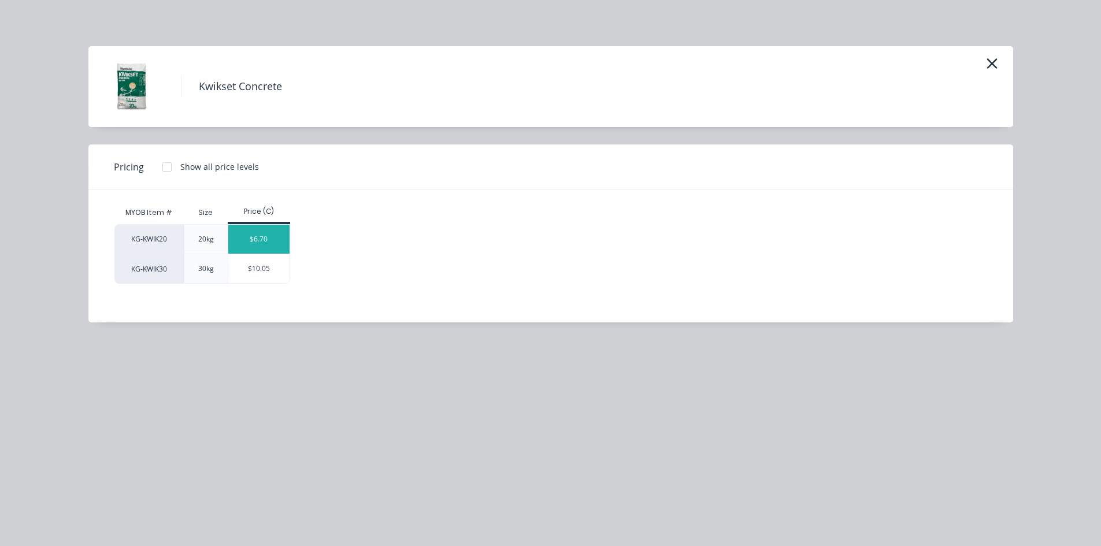
click at [264, 240] on div "$6.70" at bounding box center [259, 239] width 62 height 29
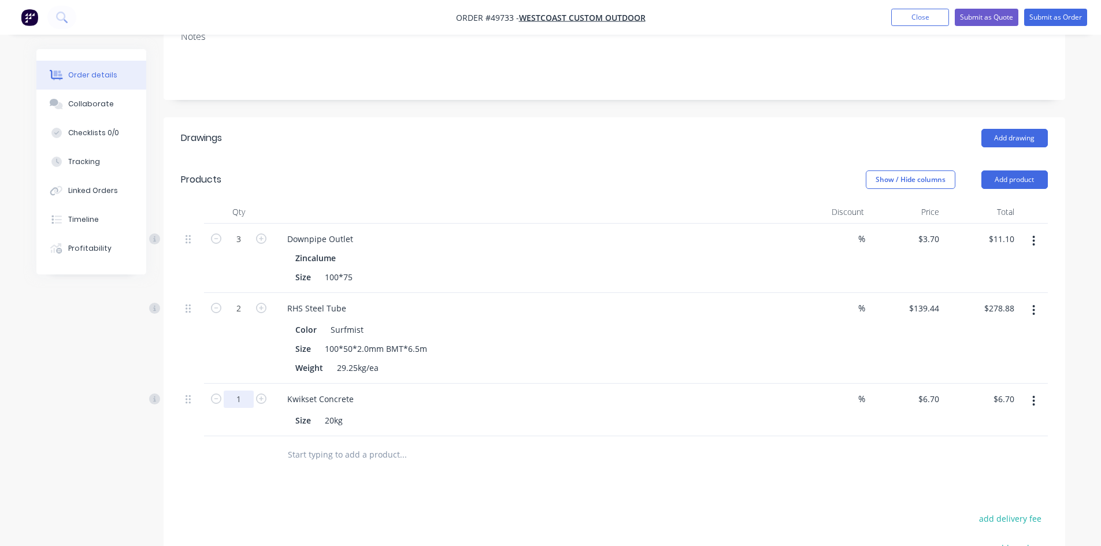
click at [242, 396] on input "1" at bounding box center [239, 399] width 30 height 17
type input "6"
type input "$40.20"
drag, startPoint x: 594, startPoint y: 171, endPoint x: 602, endPoint y: 159, distance: 14.9
click at [594, 171] on div "Show / Hide columns Add product" at bounding box center [706, 180] width 683 height 18
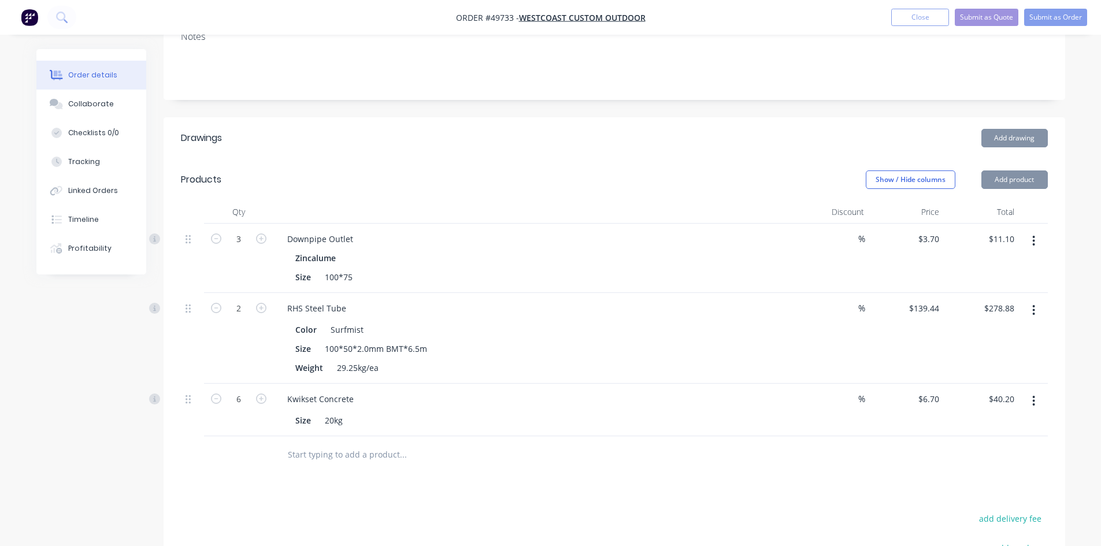
click at [604, 158] on header "Drawings Add drawing" at bounding box center [615, 138] width 902 height 42
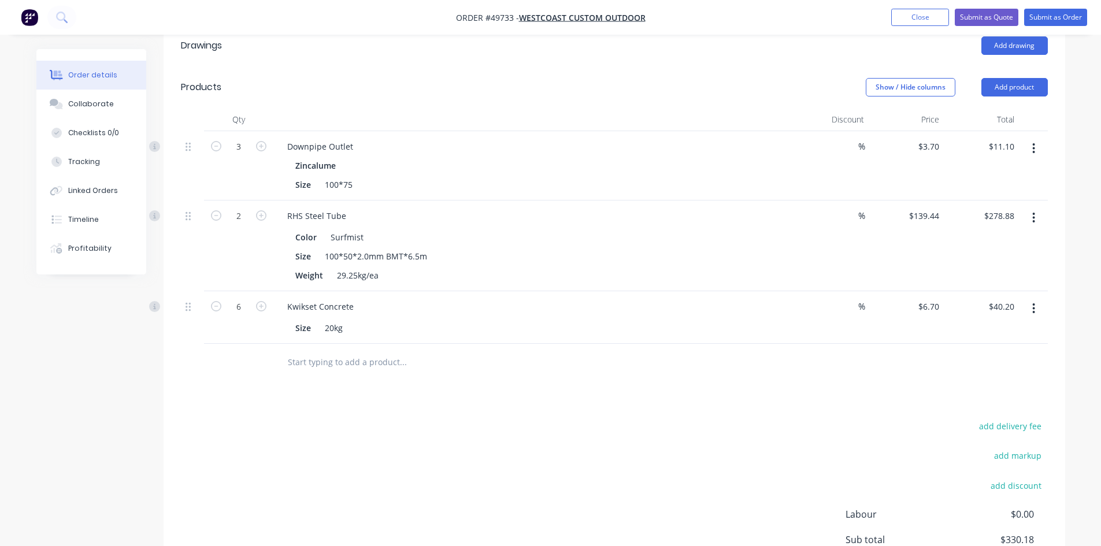
scroll to position [371, 0]
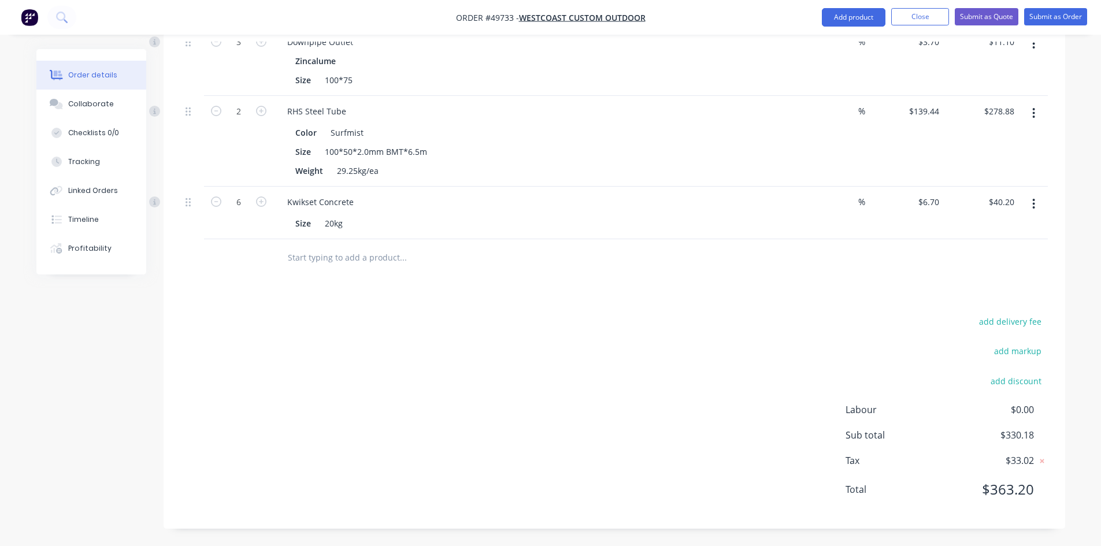
click at [660, 382] on div "add delivery fee add markup add discount Labour $0.00 Sub total $330.18 Tax $33…" at bounding box center [614, 413] width 867 height 198
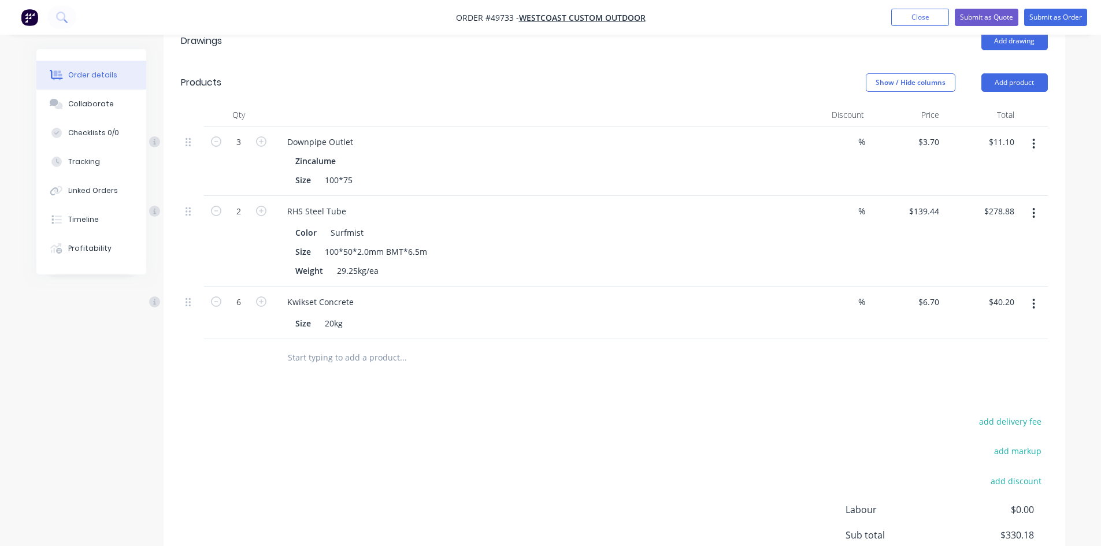
scroll to position [255, 0]
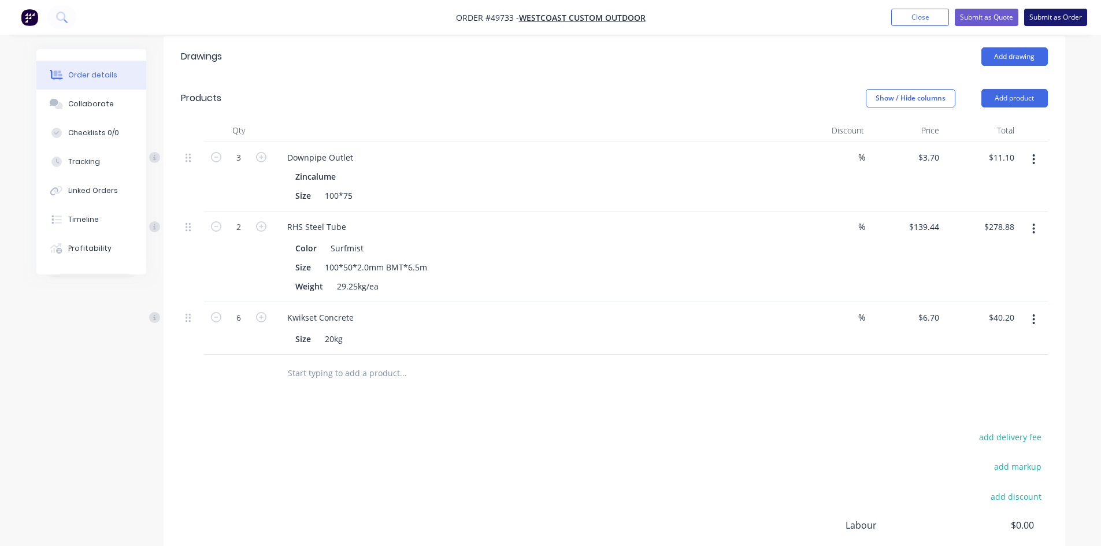
click at [1050, 20] on button "Submit as Order" at bounding box center [1055, 17] width 63 height 17
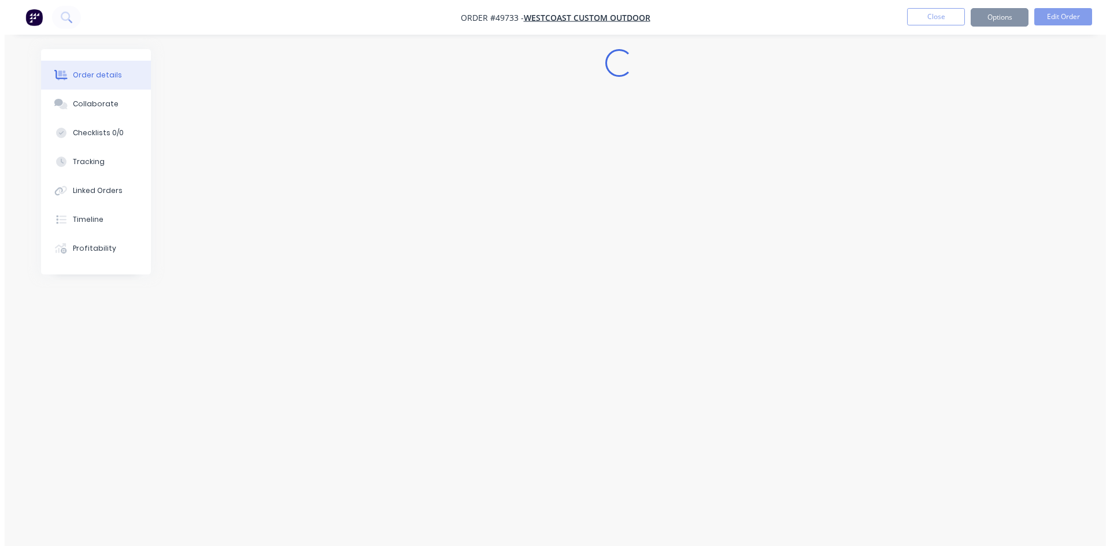
scroll to position [0, 0]
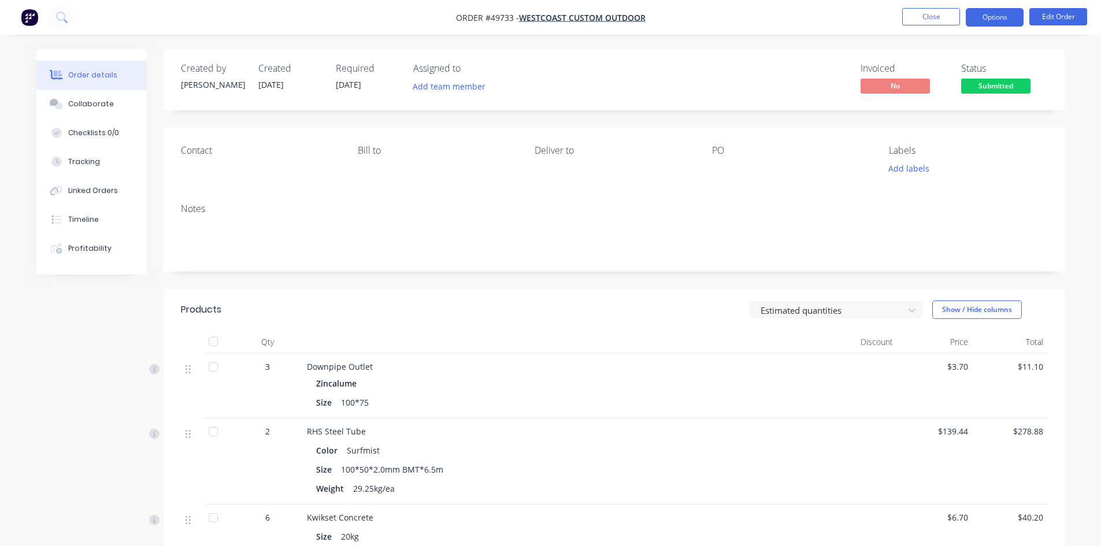
click at [983, 12] on button "Options" at bounding box center [995, 17] width 58 height 18
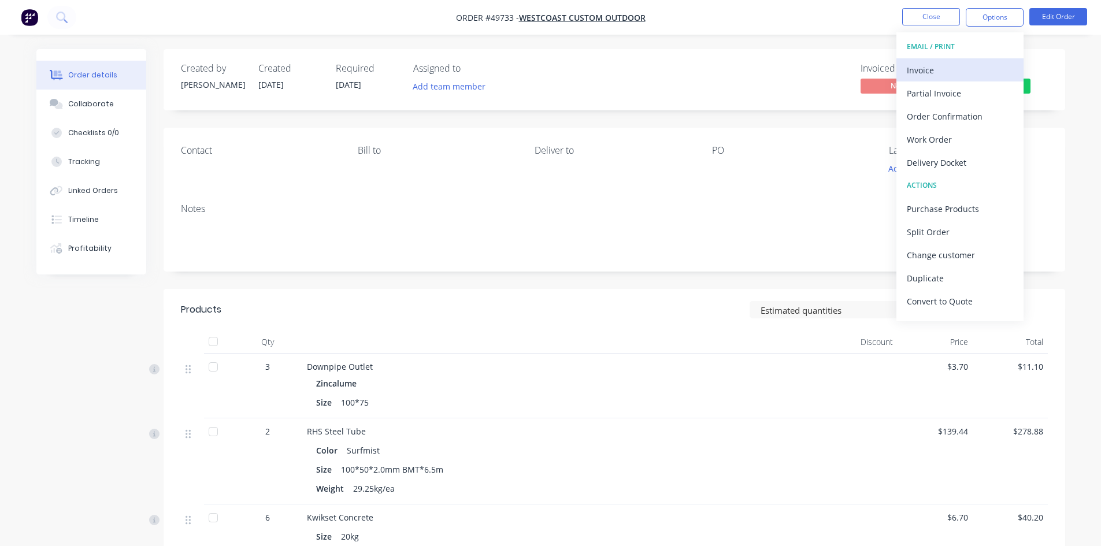
click at [939, 70] on div "Invoice" at bounding box center [960, 70] width 106 height 17
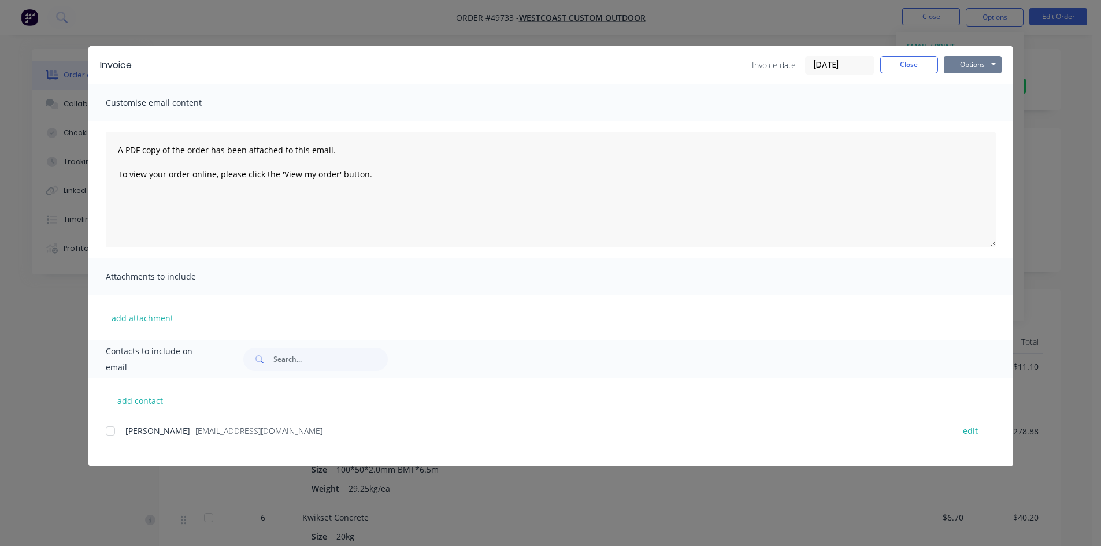
click at [973, 65] on button "Options" at bounding box center [973, 64] width 58 height 17
click at [969, 108] on button "Print" at bounding box center [981, 104] width 74 height 19
drag, startPoint x: 920, startPoint y: 67, endPoint x: 934, endPoint y: 54, distance: 19.2
click at [924, 61] on button "Close" at bounding box center [909, 64] width 58 height 17
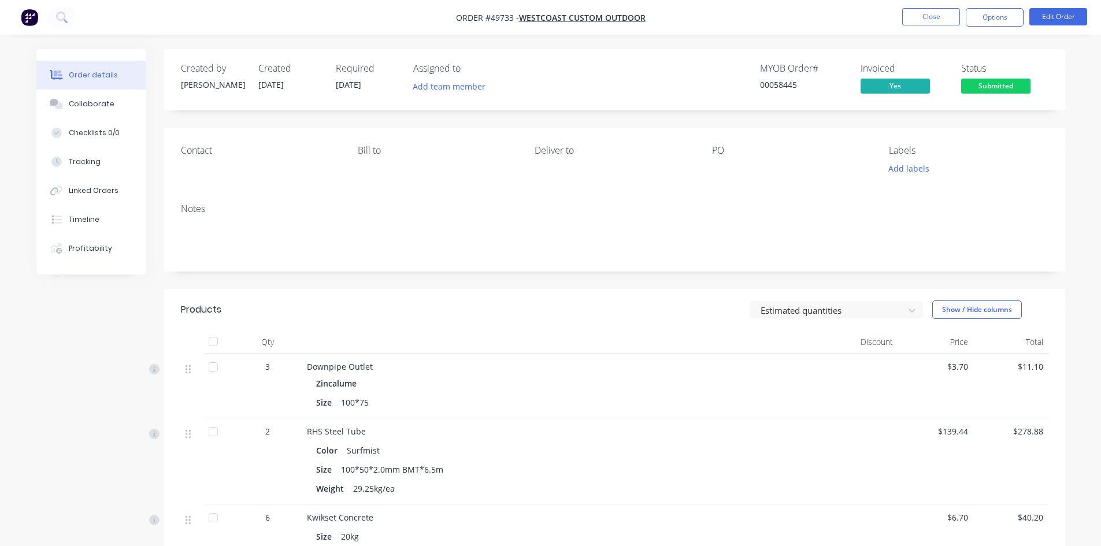
drag, startPoint x: 1003, startPoint y: 14, endPoint x: 1003, endPoint y: 31, distance: 16.8
click at [1003, 14] on button "Options" at bounding box center [995, 17] width 58 height 18
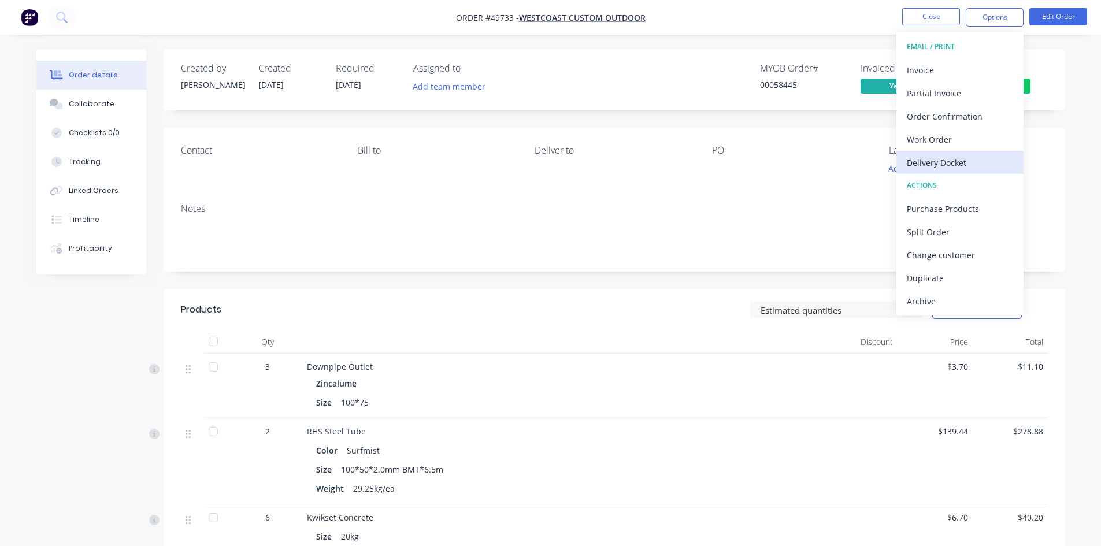
click at [974, 161] on div "Delivery Docket" at bounding box center [960, 162] width 106 height 17
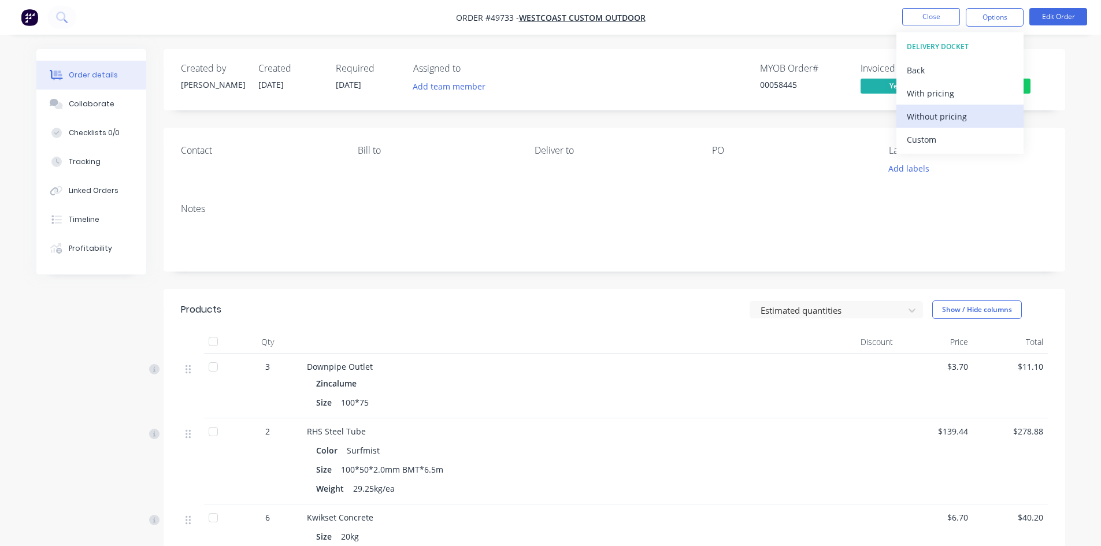
click at [968, 116] on div "Without pricing" at bounding box center [960, 116] width 106 height 17
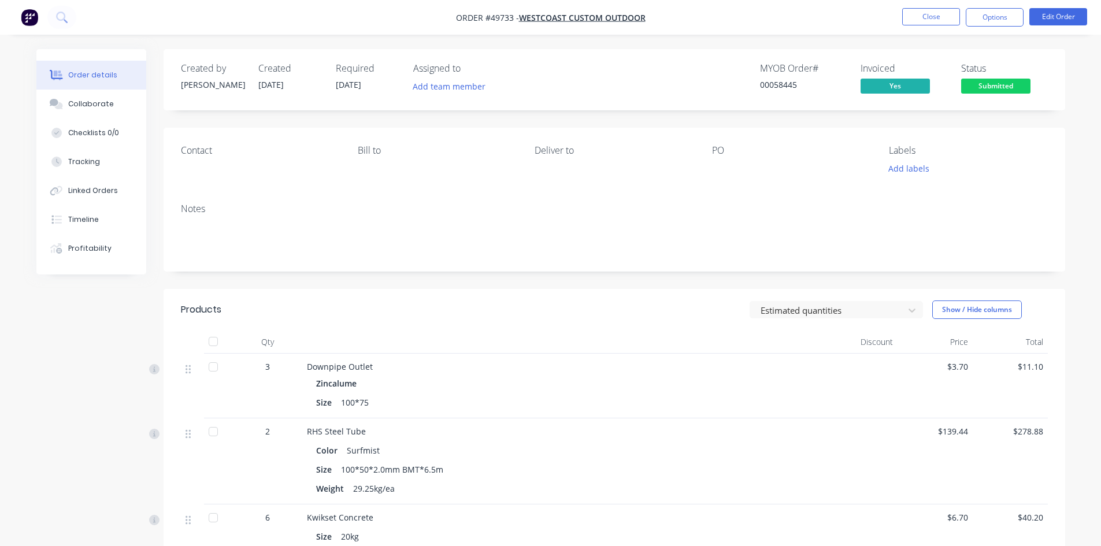
click at [441, 17] on nav "Order #49733 - Westcoast Custom Outdoor Close Options Edit Order" at bounding box center [550, 17] width 1101 height 35
click at [998, 86] on span "Submitted" at bounding box center [995, 86] width 69 height 14
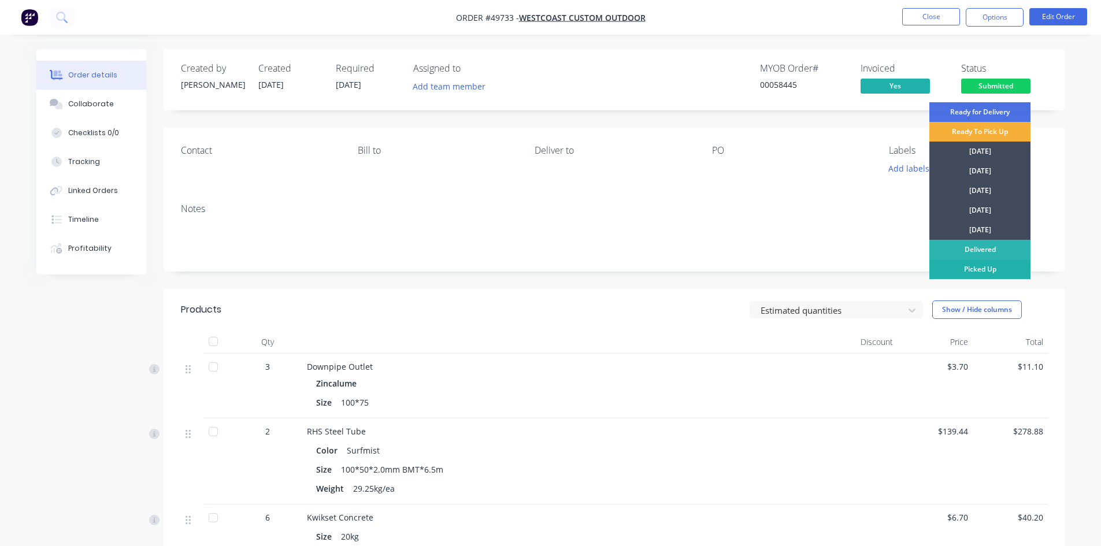
click at [991, 270] on div "Picked Up" at bounding box center [980, 270] width 101 height 20
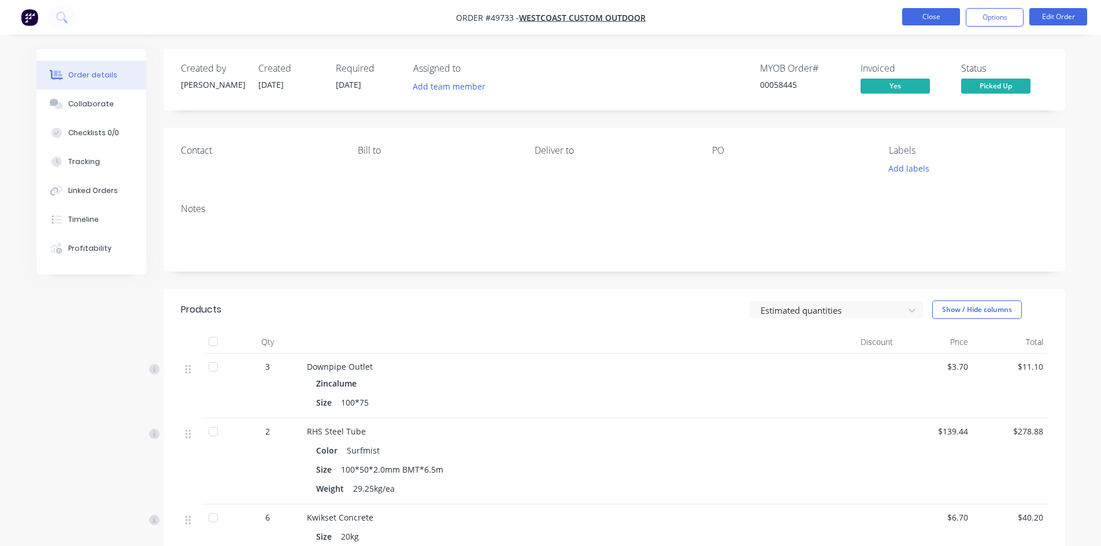
click at [927, 16] on button "Close" at bounding box center [931, 16] width 58 height 17
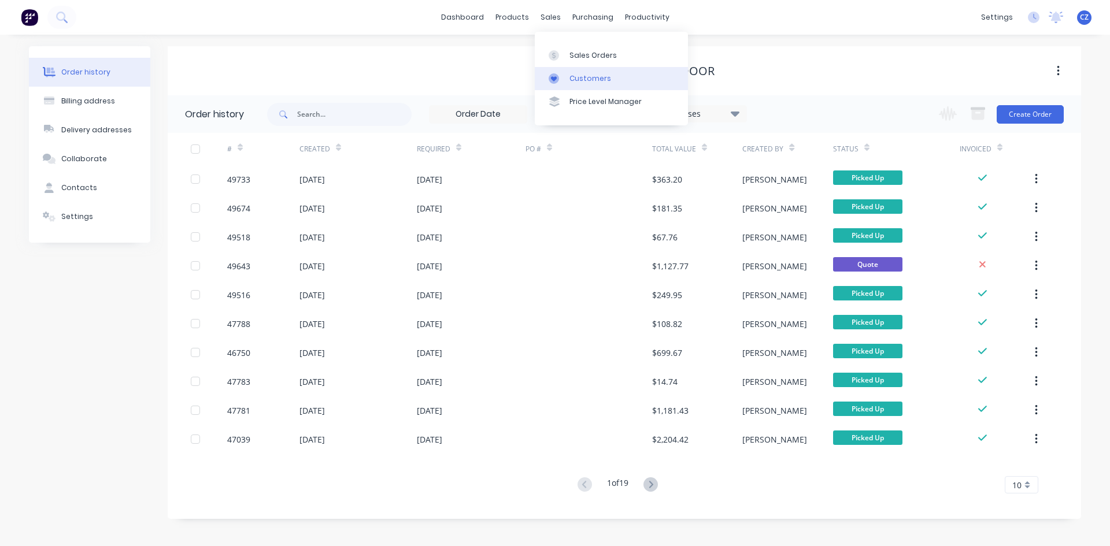
click at [575, 79] on div "Customers" at bounding box center [590, 78] width 42 height 10
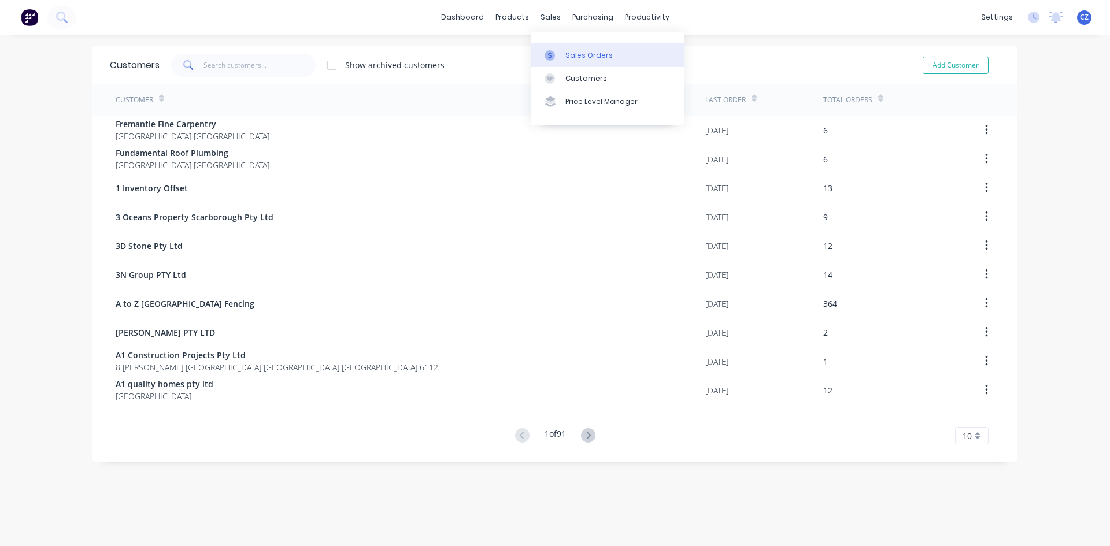
click at [565, 46] on link "Sales Orders" at bounding box center [607, 54] width 153 height 23
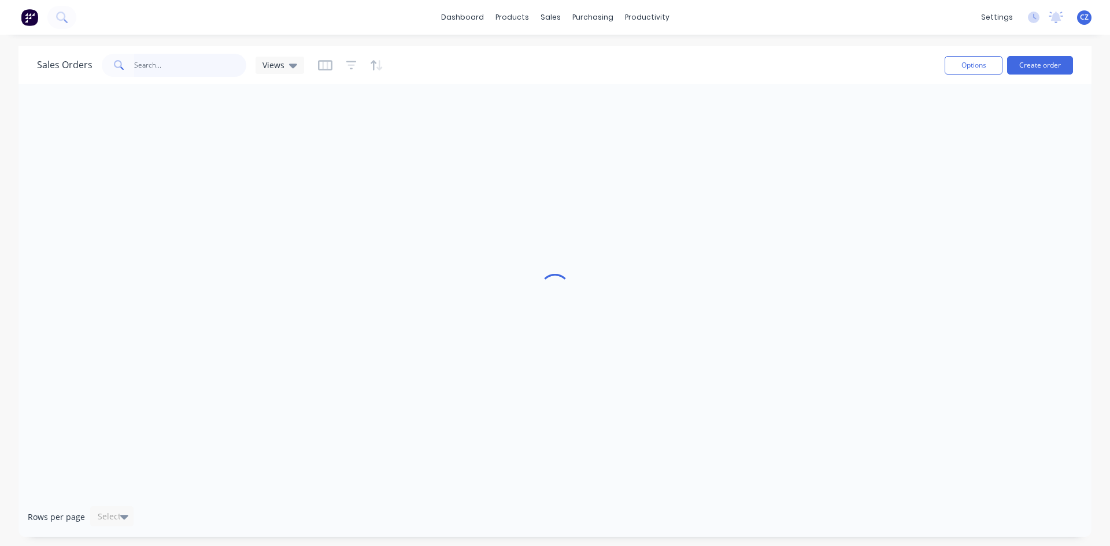
click at [218, 60] on input "text" at bounding box center [190, 65] width 113 height 23
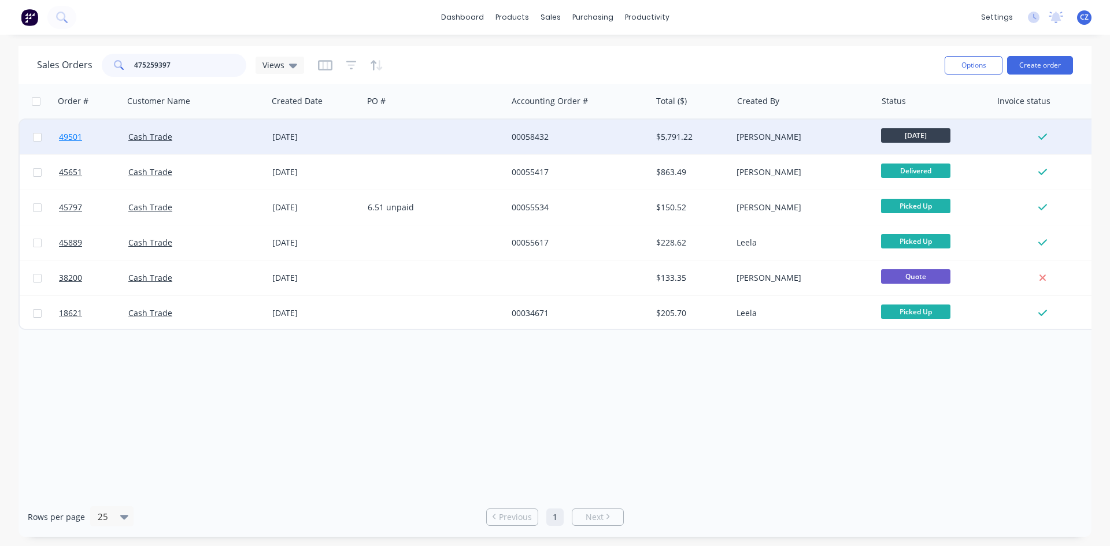
type input "475259397"
click at [68, 139] on span "49501" at bounding box center [70, 137] width 23 height 12
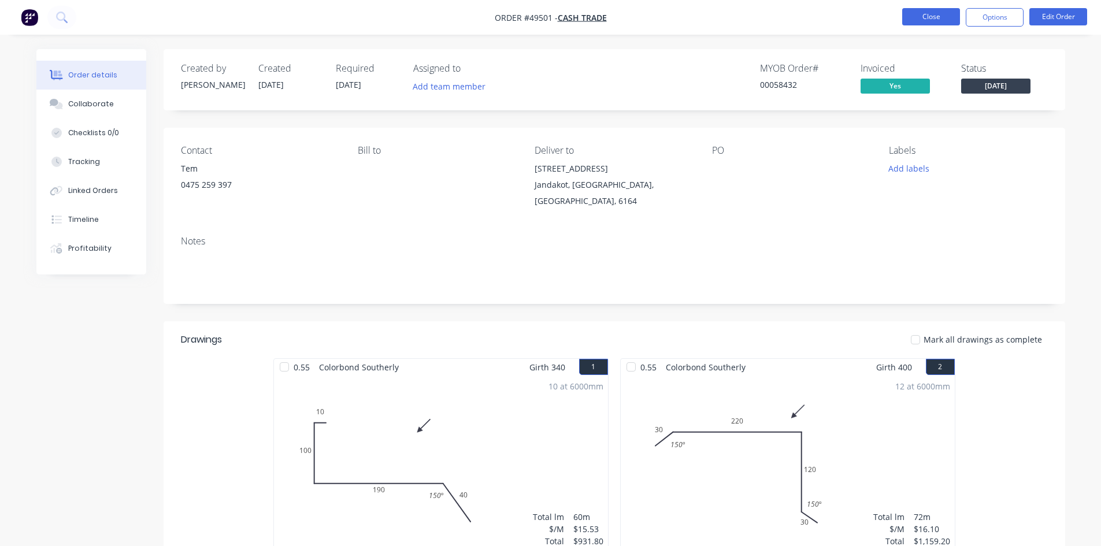
click at [941, 11] on button "Close" at bounding box center [931, 16] width 58 height 17
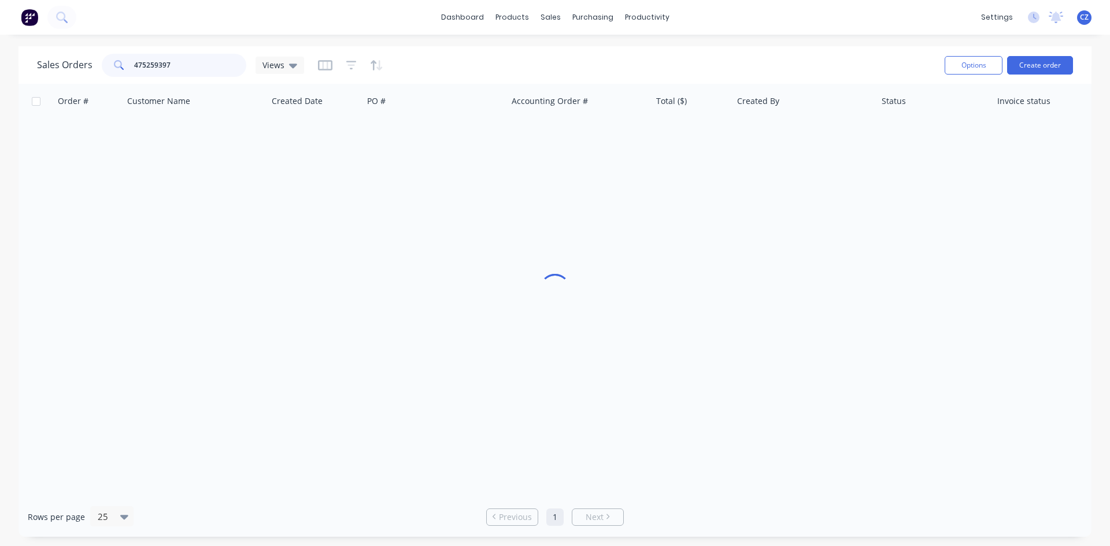
click at [203, 60] on input "475259397" at bounding box center [190, 65] width 113 height 23
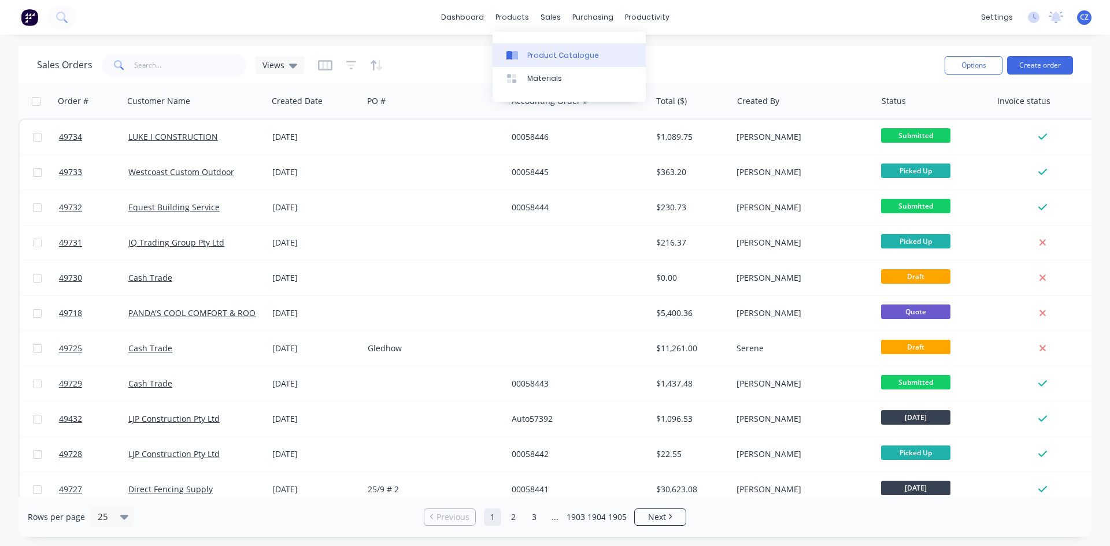
click at [543, 55] on div "Product Catalogue" at bounding box center [563, 55] width 72 height 10
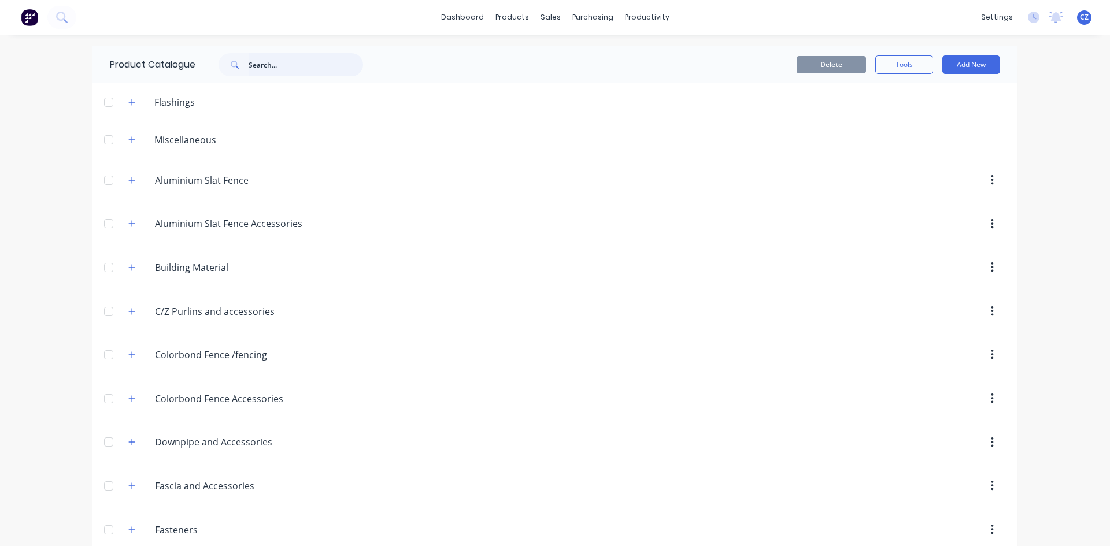
click at [252, 66] on input "text" at bounding box center [306, 64] width 114 height 23
type input "shs"
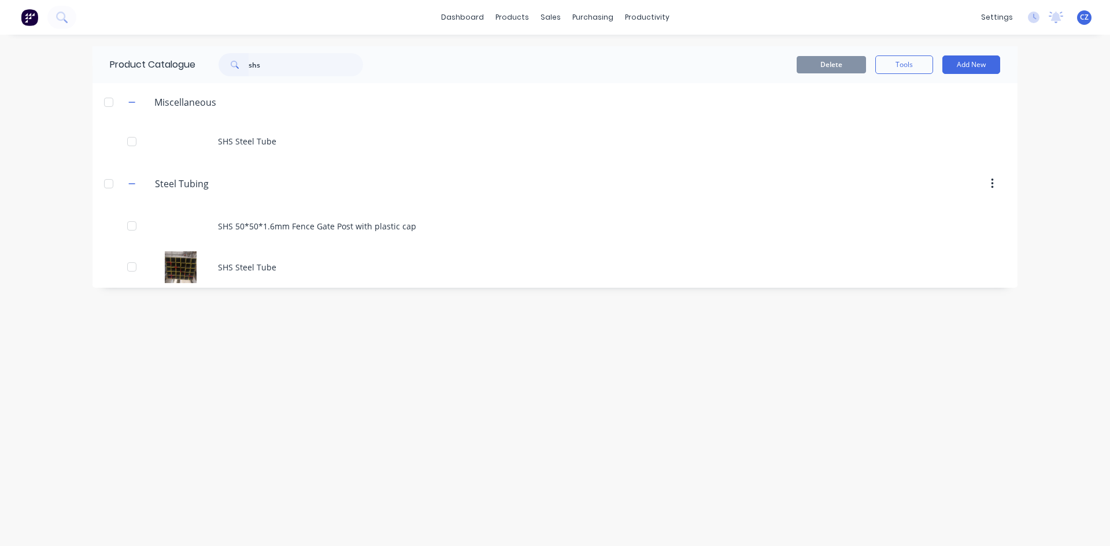
click at [254, 264] on div "SHS Steel Tube" at bounding box center [554, 267] width 925 height 41
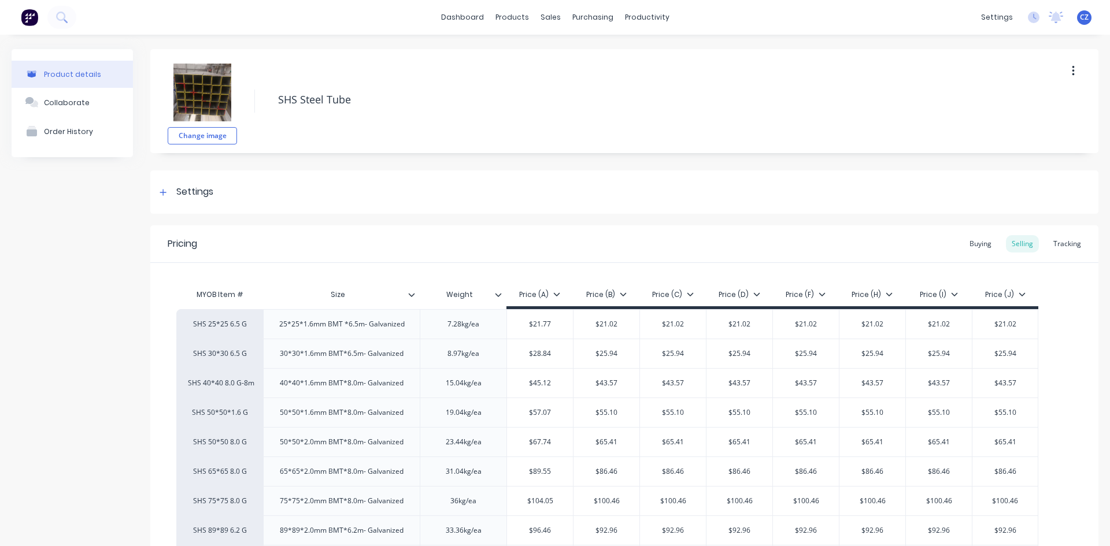
scroll to position [267, 0]
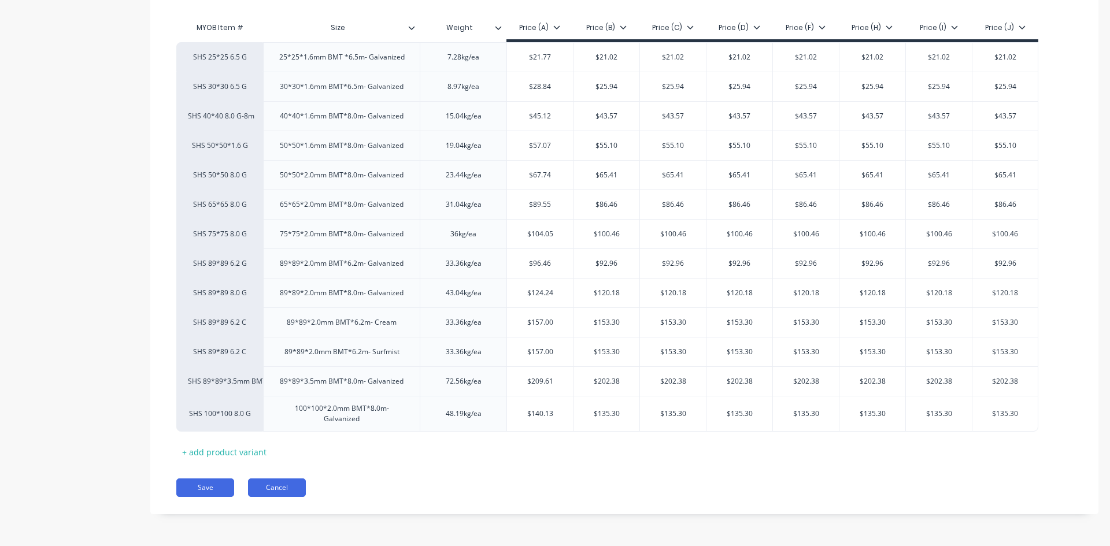
click at [277, 493] on button "Cancel" at bounding box center [277, 488] width 58 height 18
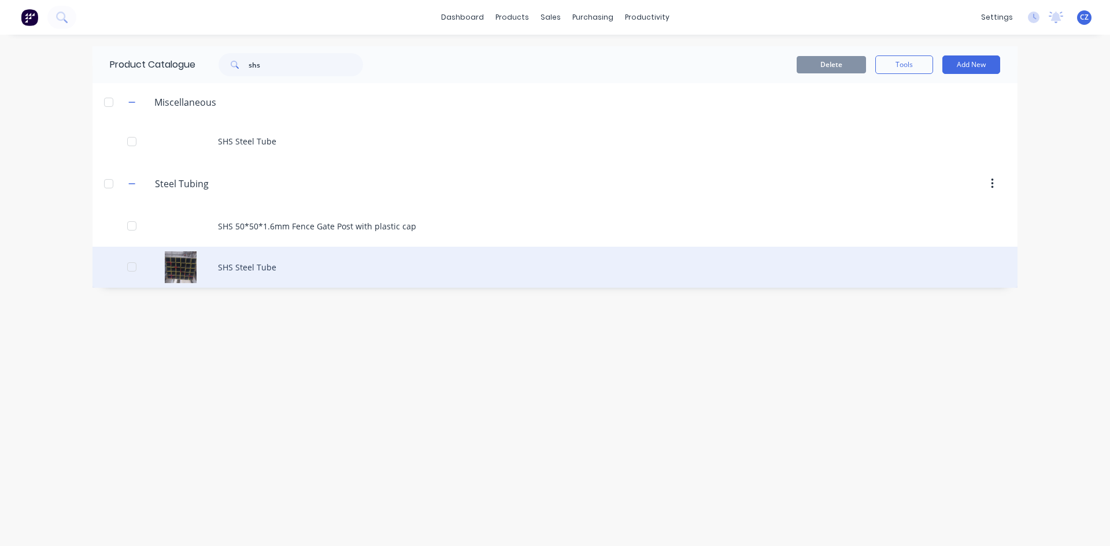
click at [268, 269] on div "SHS Steel Tube" at bounding box center [554, 267] width 925 height 41
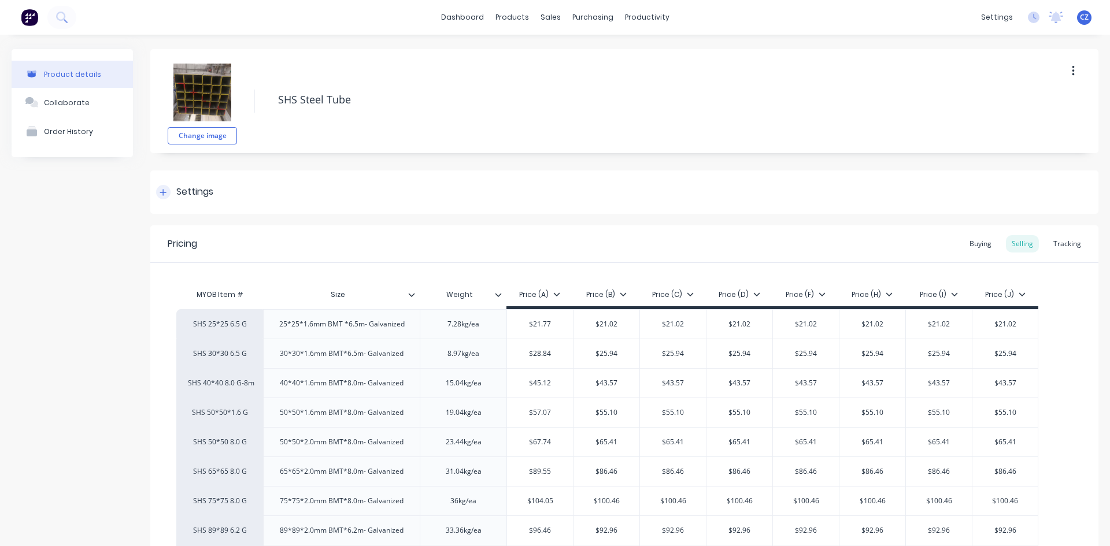
type textarea "x"
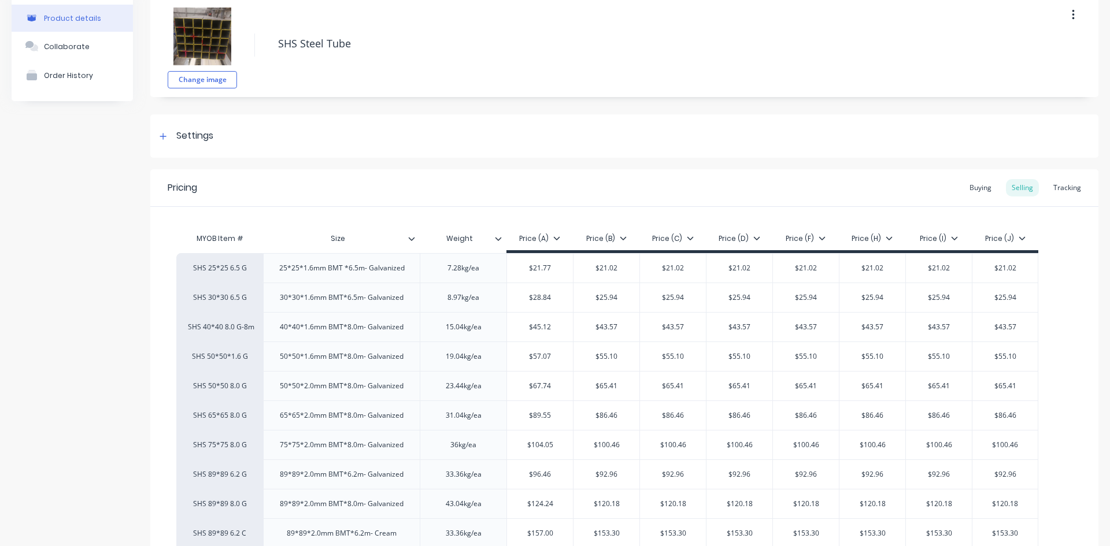
scroll to position [267, 0]
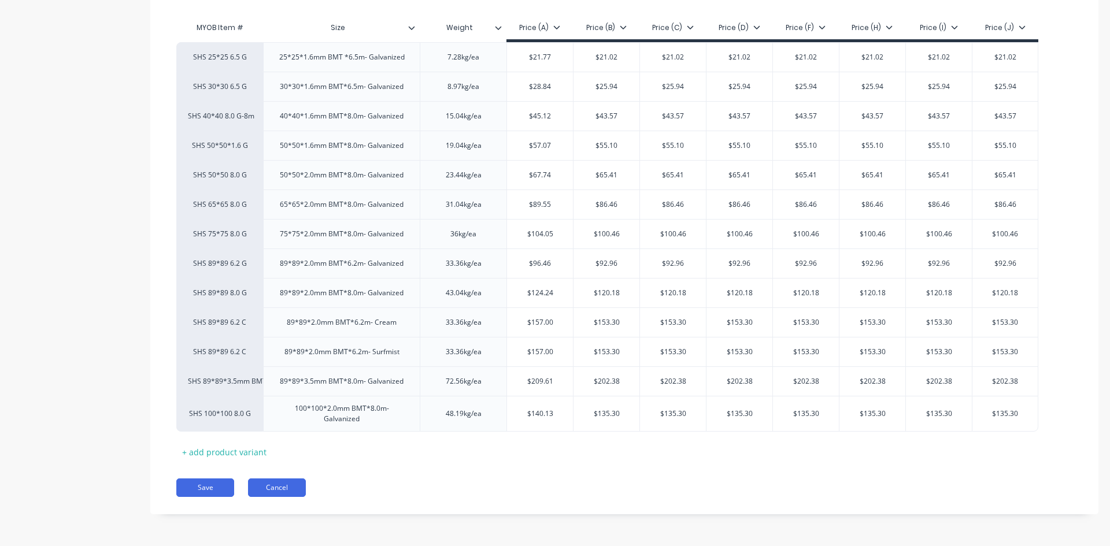
click at [296, 495] on button "Cancel" at bounding box center [277, 488] width 58 height 18
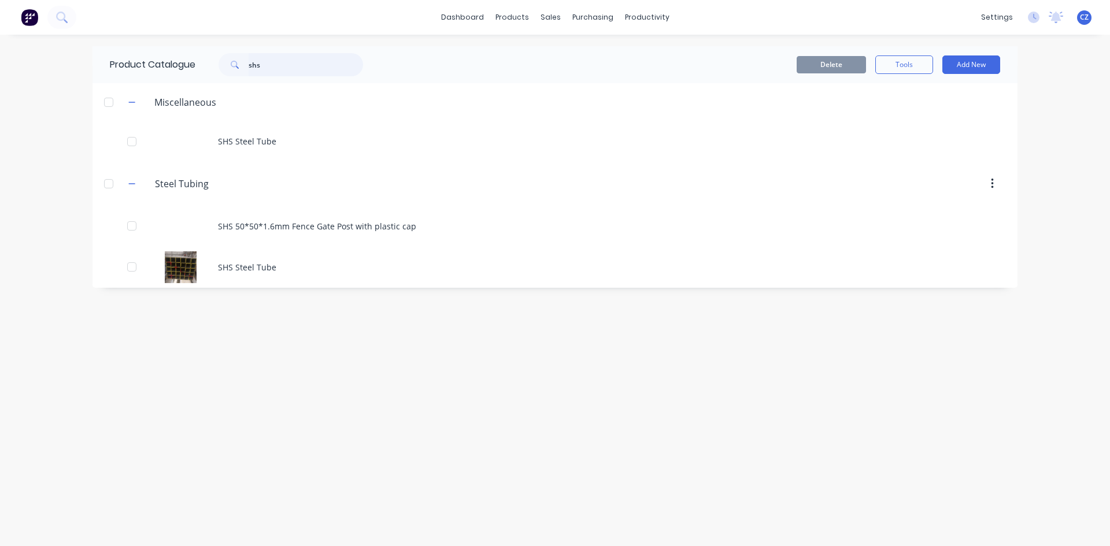
click at [288, 69] on input "shs" at bounding box center [306, 64] width 114 height 23
click at [288, 68] on input "shs" at bounding box center [306, 64] width 114 height 23
